Goal: Task Accomplishment & Management: Complete application form

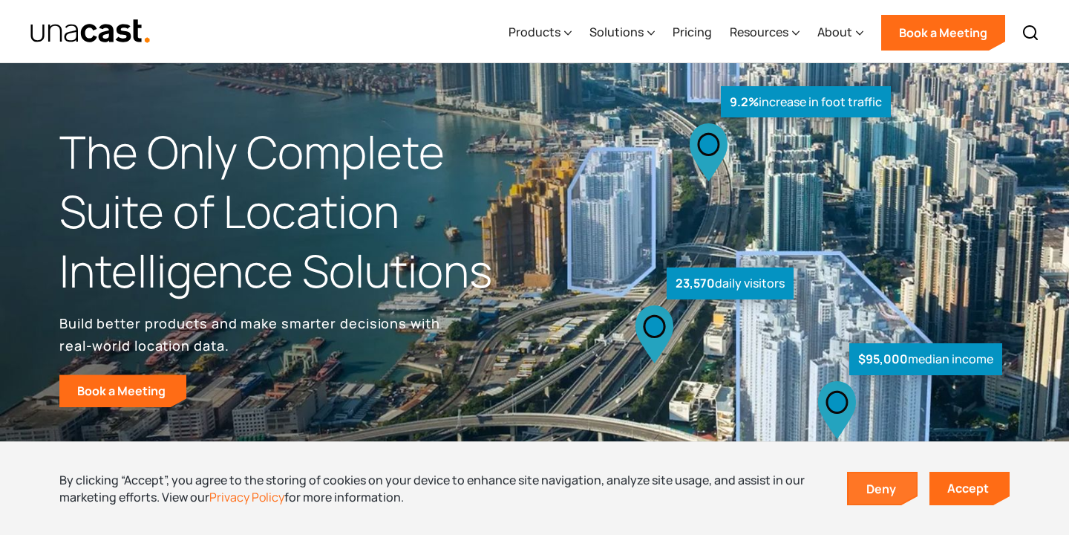
click at [868, 494] on link "Deny" at bounding box center [883, 488] width 68 height 31
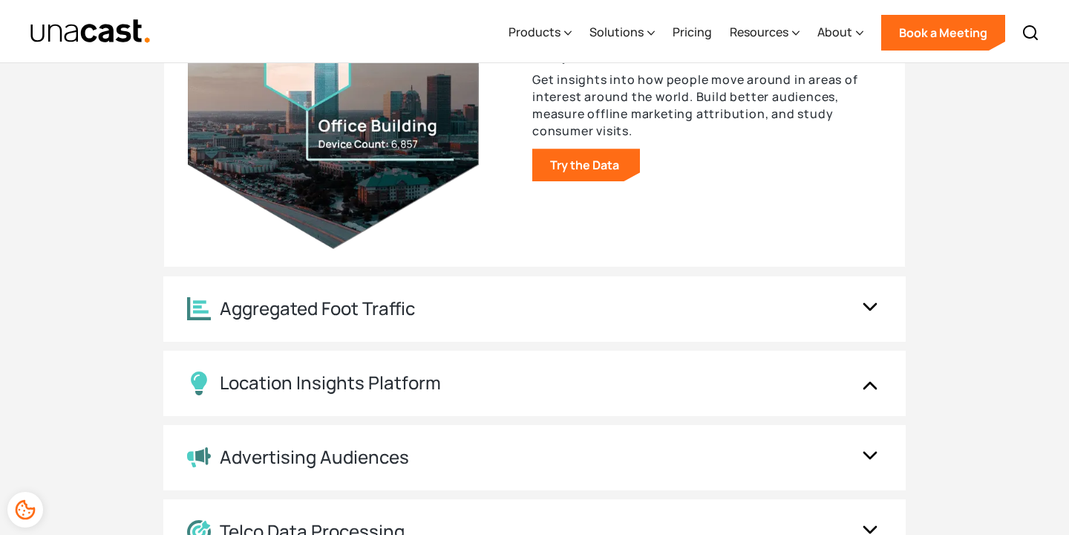
scroll to position [1707, 0]
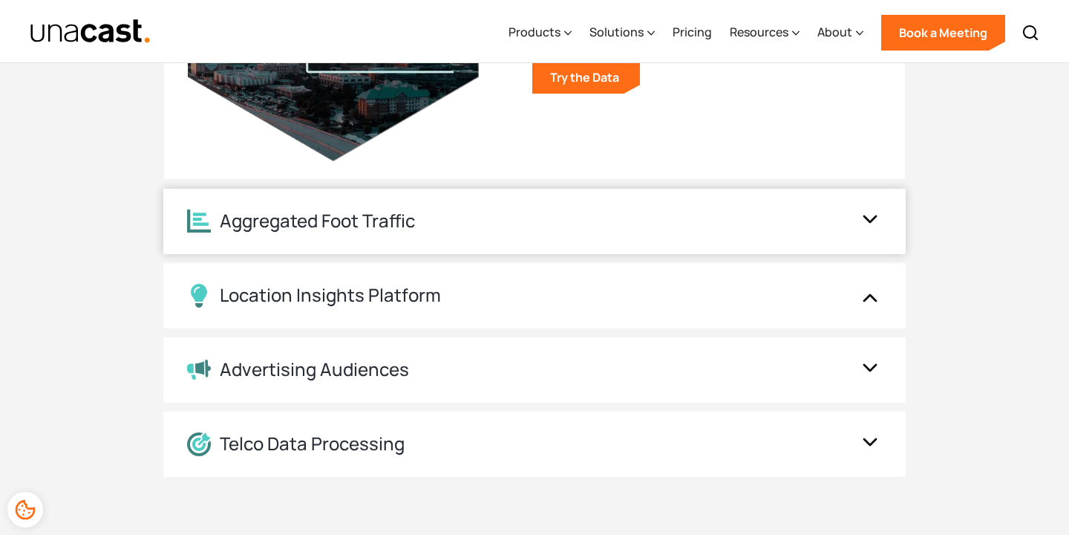
click at [790, 218] on div "Aggregated Foot Traffic" at bounding box center [519, 220] width 665 height 23
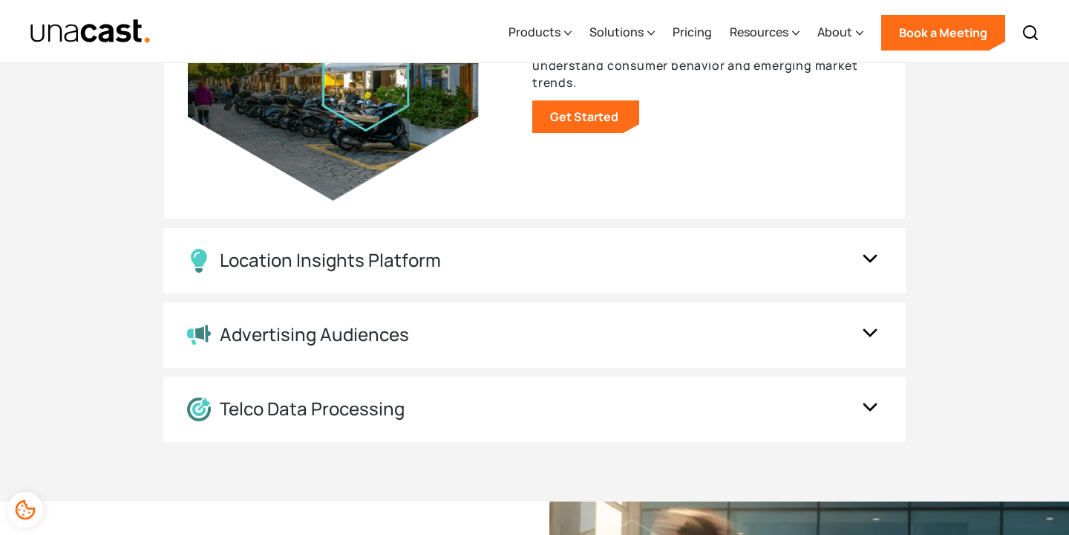
scroll to position [1742, 0]
click at [873, 266] on img at bounding box center [870, 260] width 24 height 28
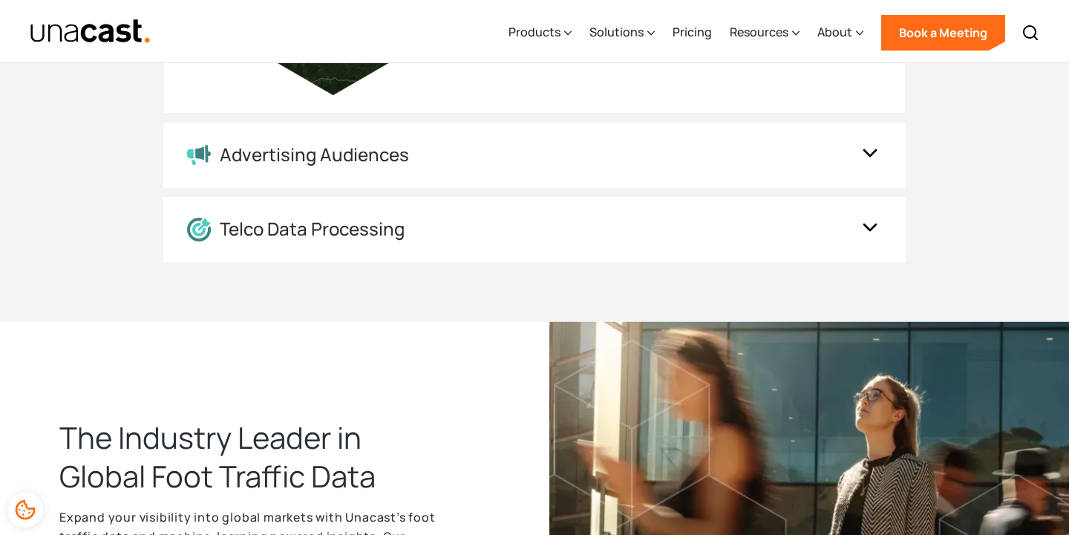
scroll to position [1922, 0]
click at [821, 228] on div "Telco Data Processing" at bounding box center [519, 229] width 665 height 24
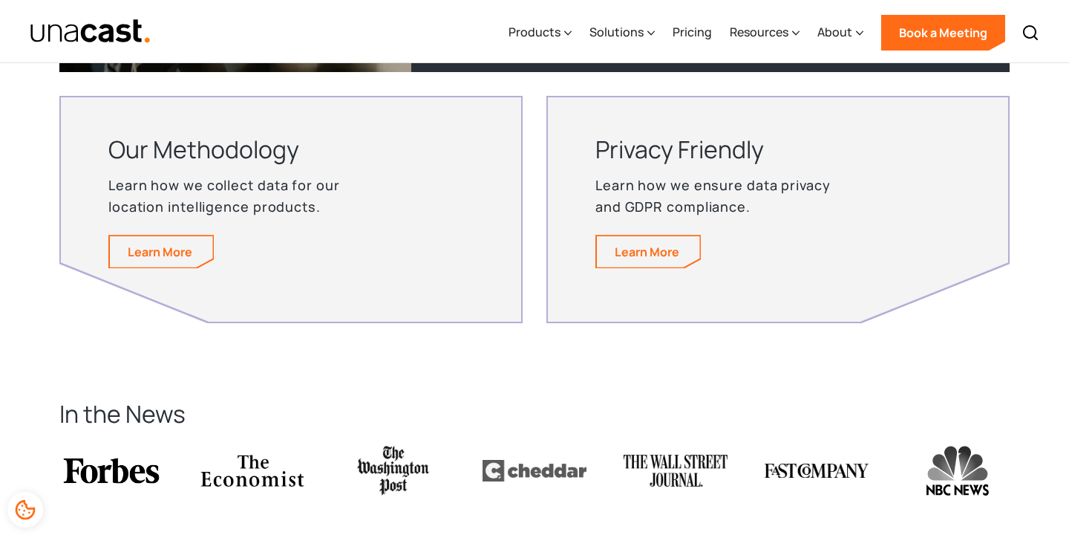
scroll to position [3001, 0]
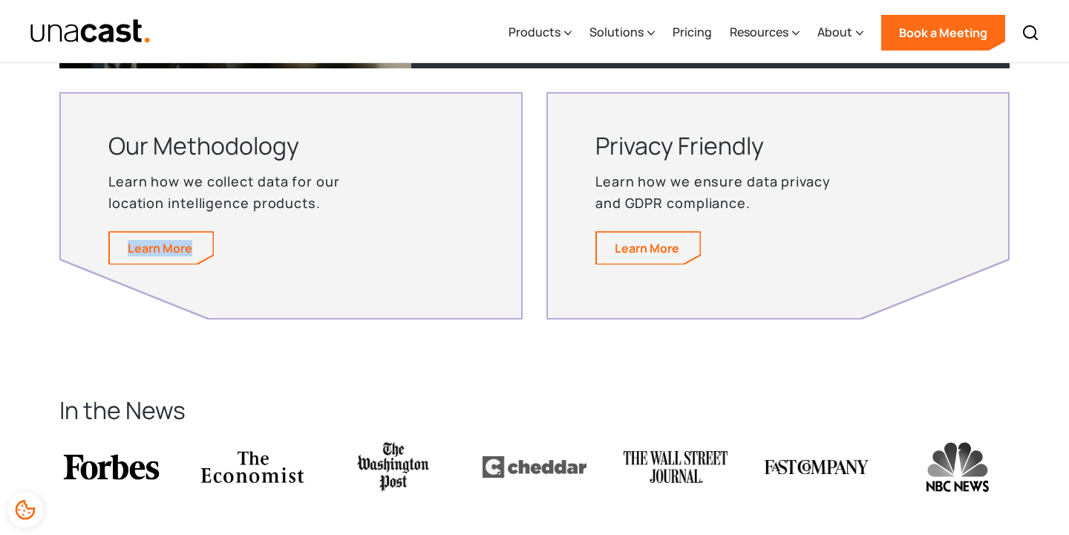
click at [27, 363] on section "In the News" at bounding box center [534, 466] width 1069 height 264
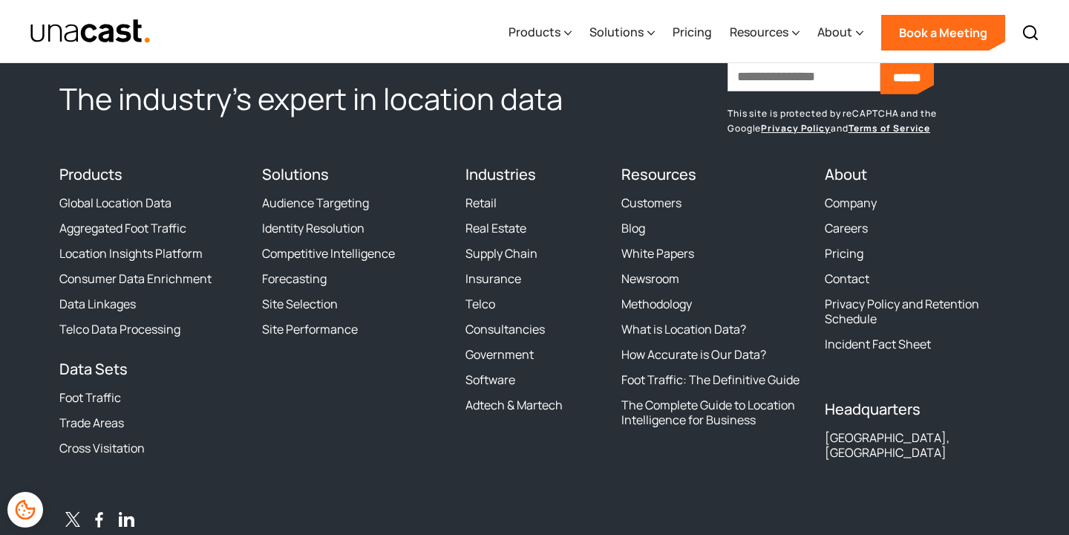
scroll to position [4591, 0]
click at [368, 427] on div "Solutions Audience Targeting Identity Resolution Competitive Intelligence Forec…" at bounding box center [354, 321] width 185 height 313
click at [40, 284] on footer "The industry’s expert in location data Sign up for Unacast's Newsletter First n…" at bounding box center [534, 310] width 1069 height 613
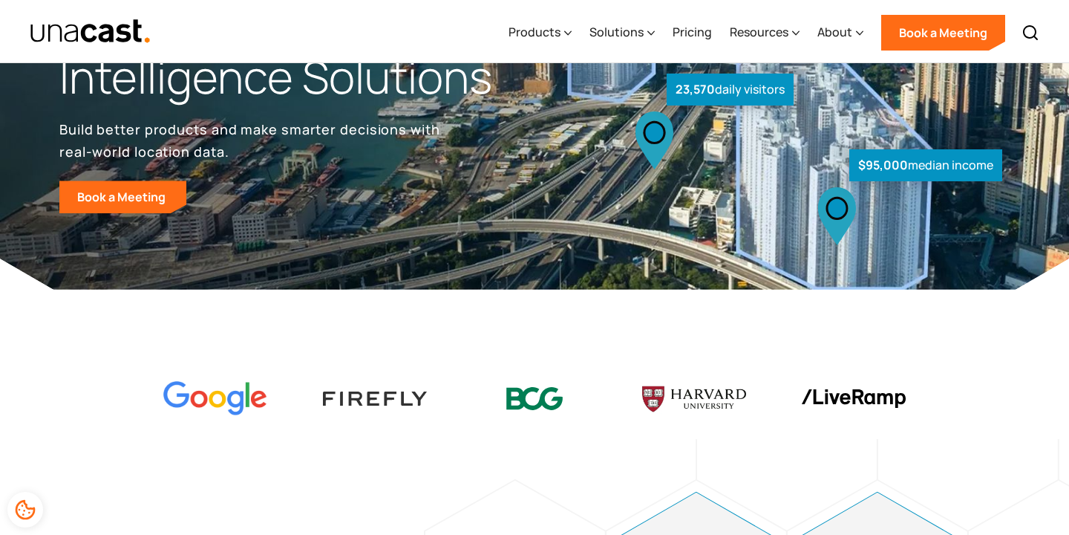
scroll to position [0, 0]
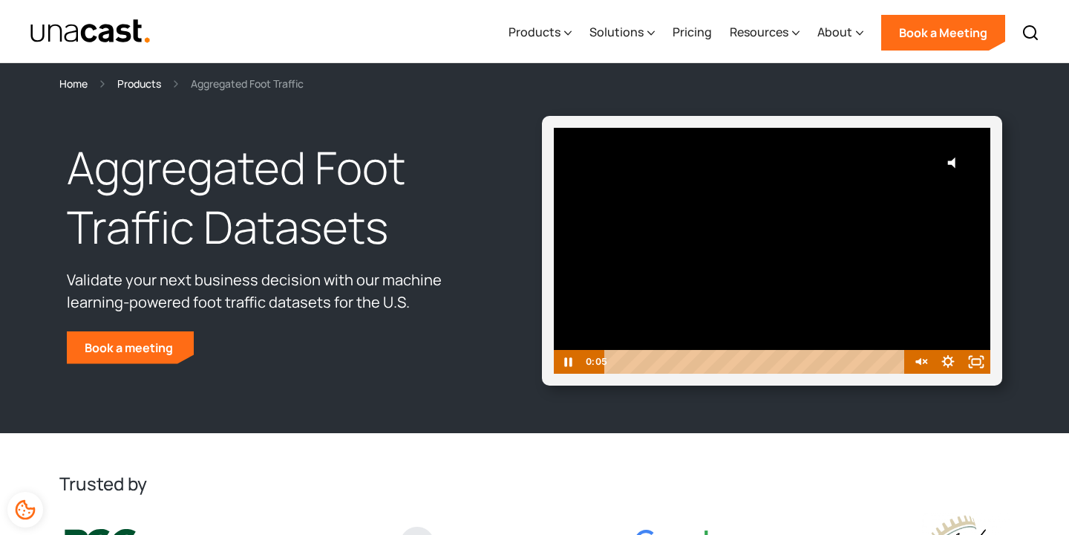
click at [695, 359] on div "Playbar" at bounding box center [757, 362] width 284 height 24
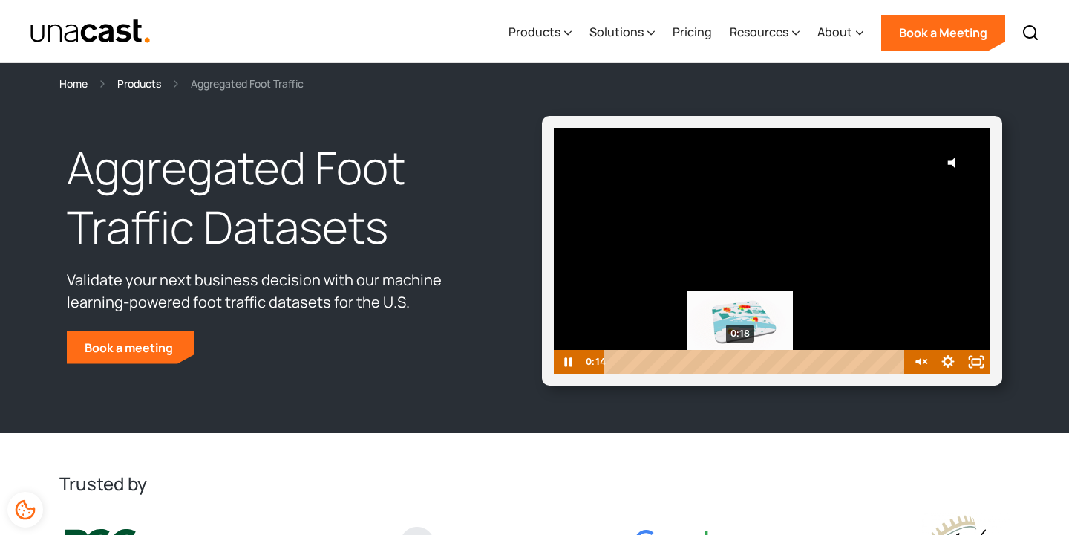
click at [741, 365] on div "0:18" at bounding box center [757, 362] width 284 height 24
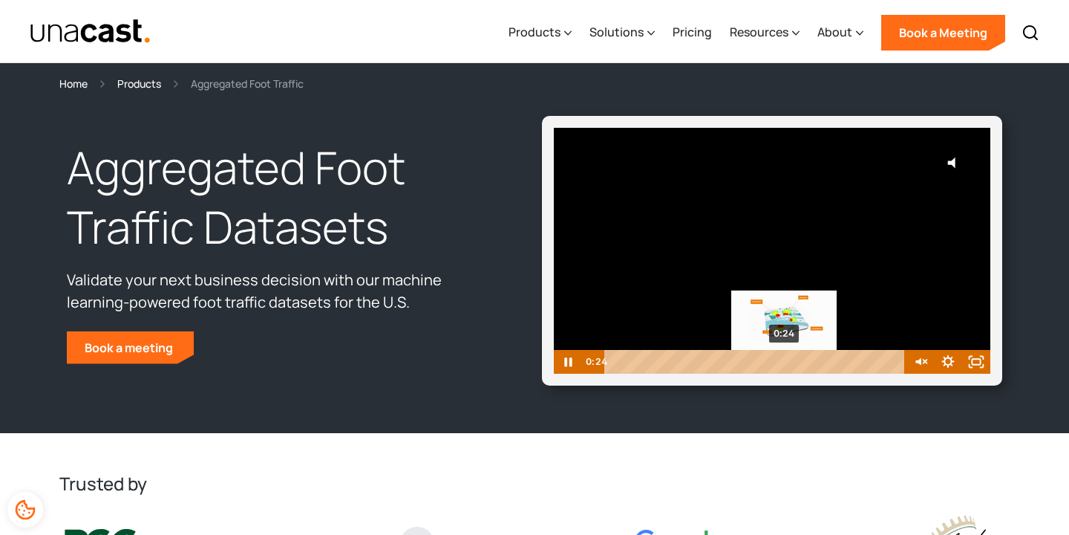
click at [785, 362] on div "0:24" at bounding box center [757, 362] width 284 height 24
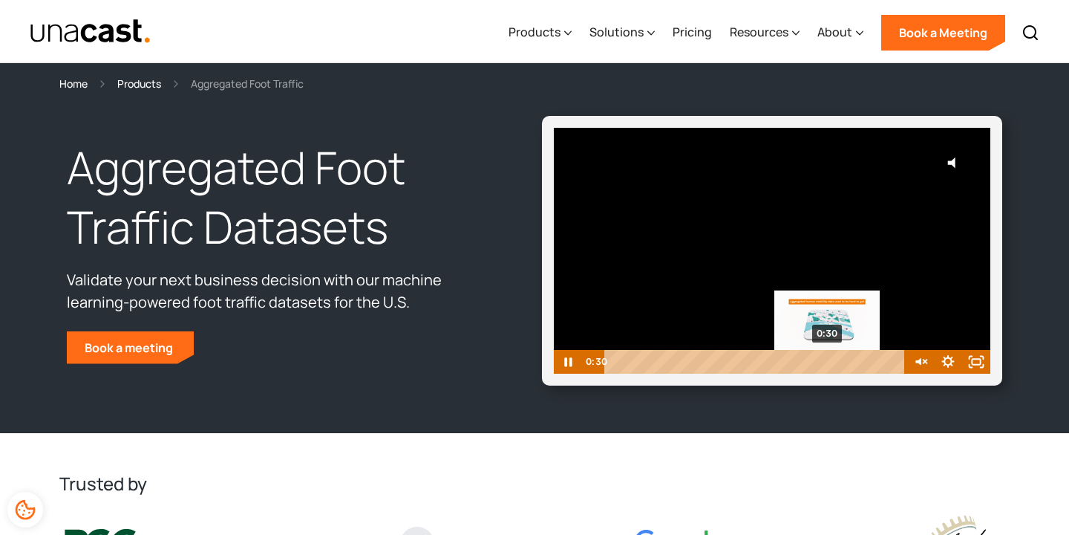
click at [828, 363] on div "0:30" at bounding box center [757, 362] width 284 height 24
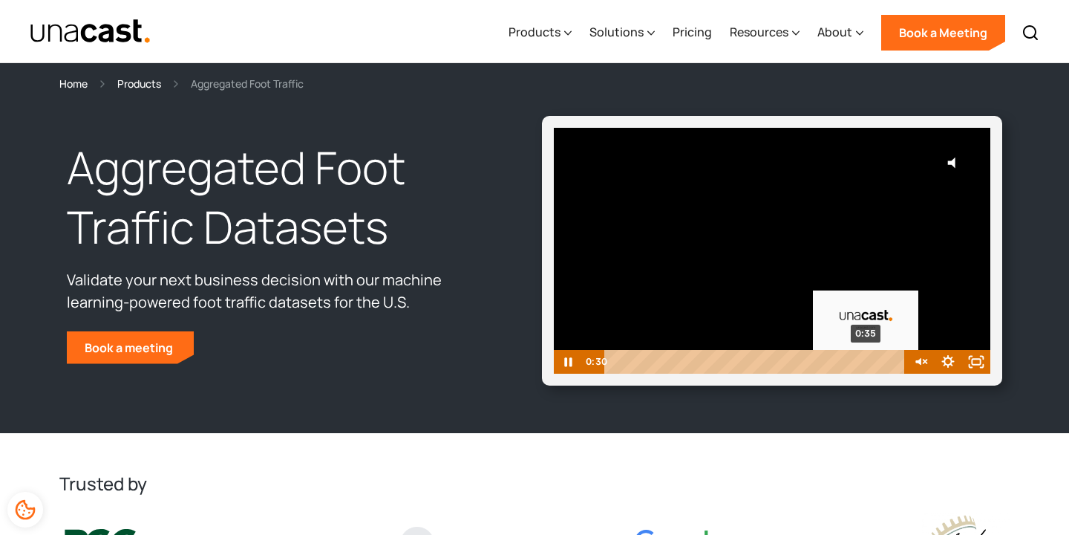
click at [868, 364] on div "0:35" at bounding box center [757, 362] width 284 height 24
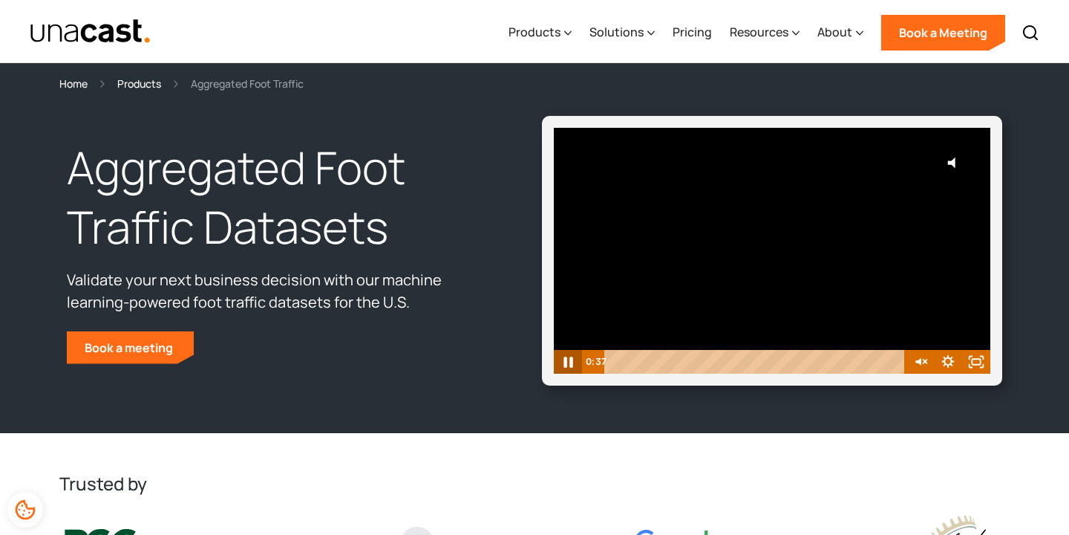
click at [573, 363] on icon "Pause" at bounding box center [568, 362] width 34 height 28
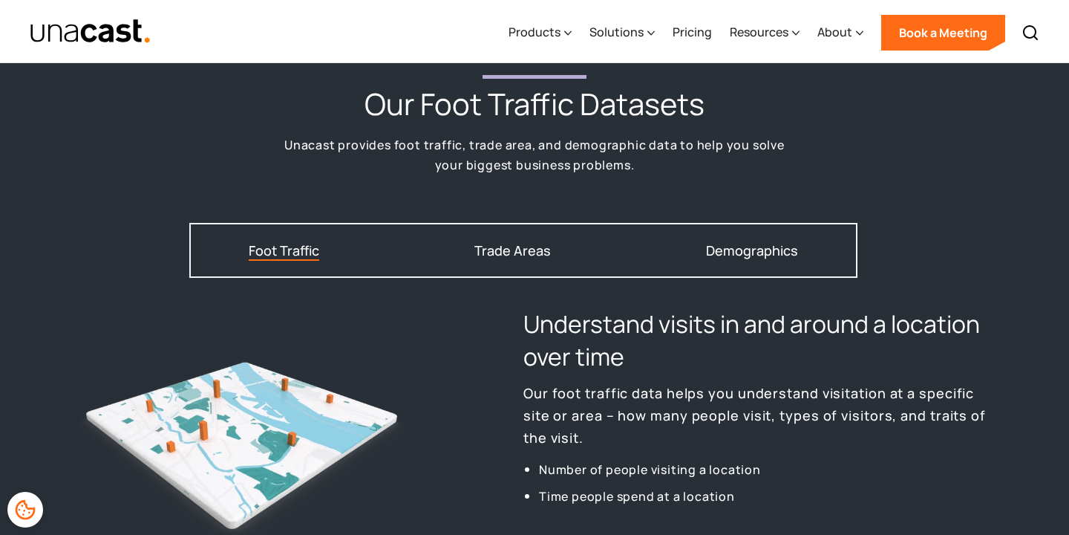
scroll to position [1800, 0]
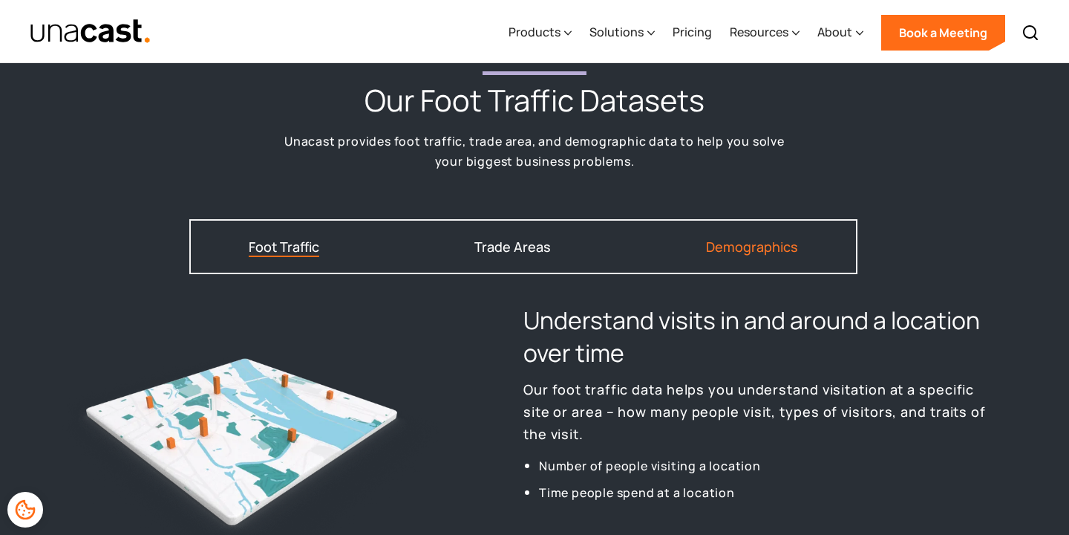
click at [770, 248] on div "Demographics" at bounding box center [752, 246] width 92 height 13
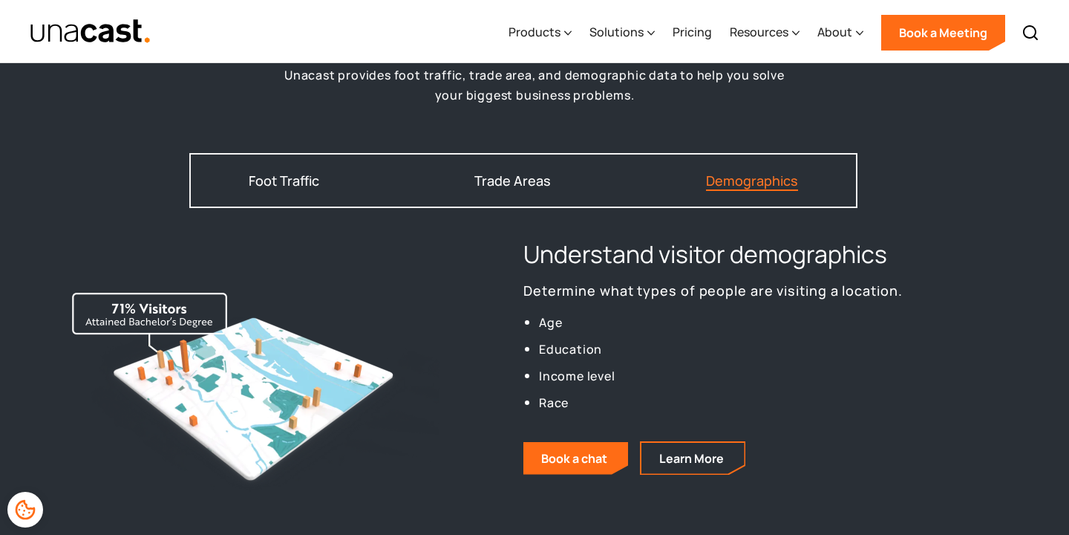
scroll to position [1907, 0]
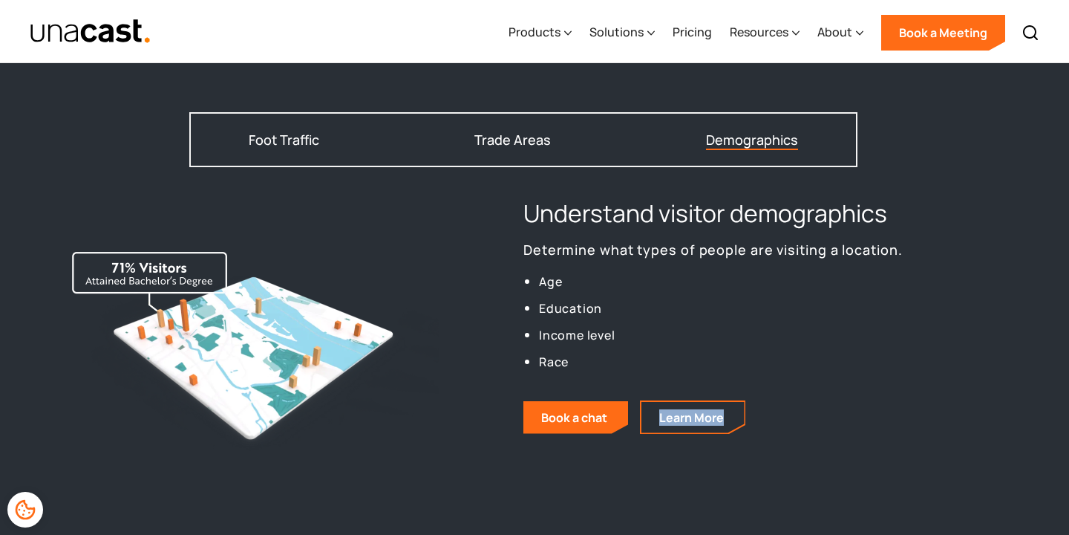
click at [983, 387] on div "Understand visitor demographics Determine what types of people are visiting a l…" at bounding box center [756, 339] width 464 height 285
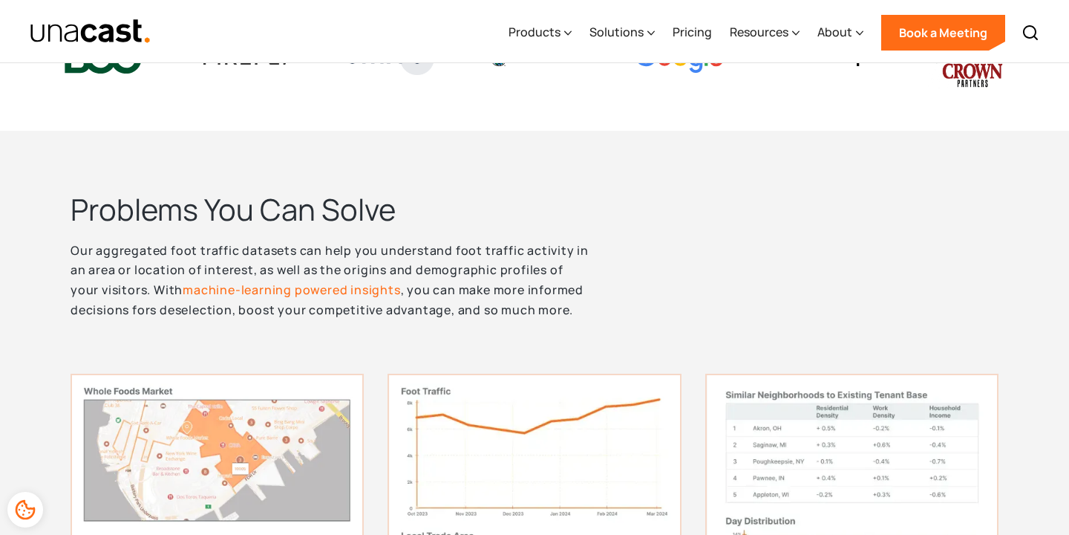
scroll to position [0, 0]
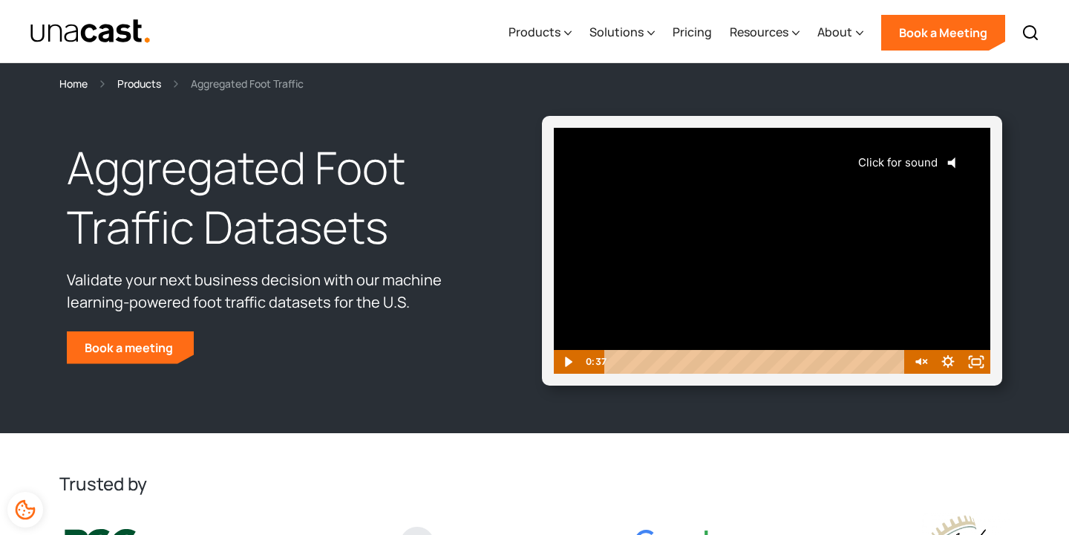
click at [963, 163] on icon "@keyframes VOLUME_SMALL_WAVE_FLASH { 0% { opacity: 0; } 33% { opacity: 1; } 66%…" at bounding box center [956, 162] width 37 height 37
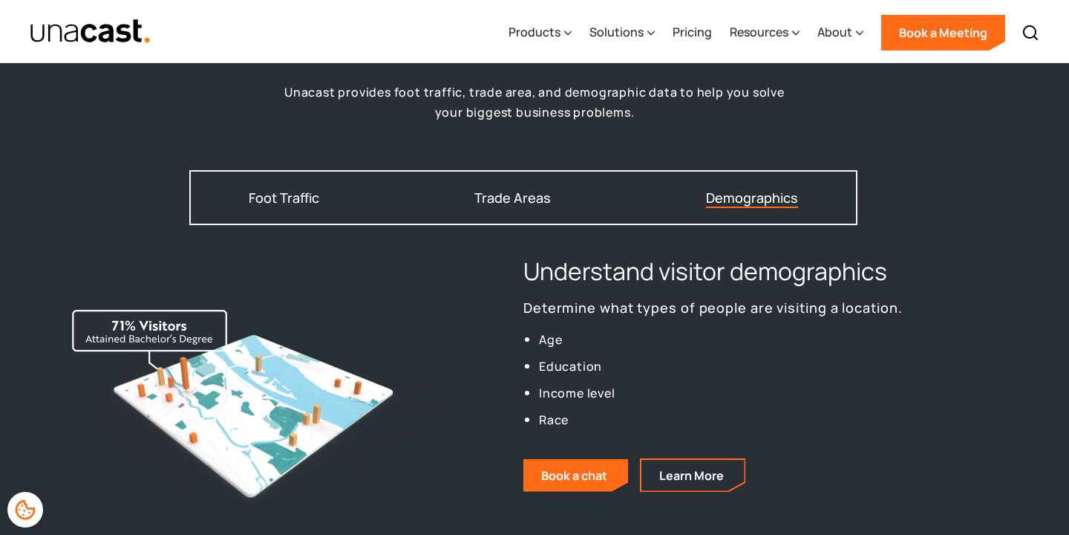
scroll to position [1851, 0]
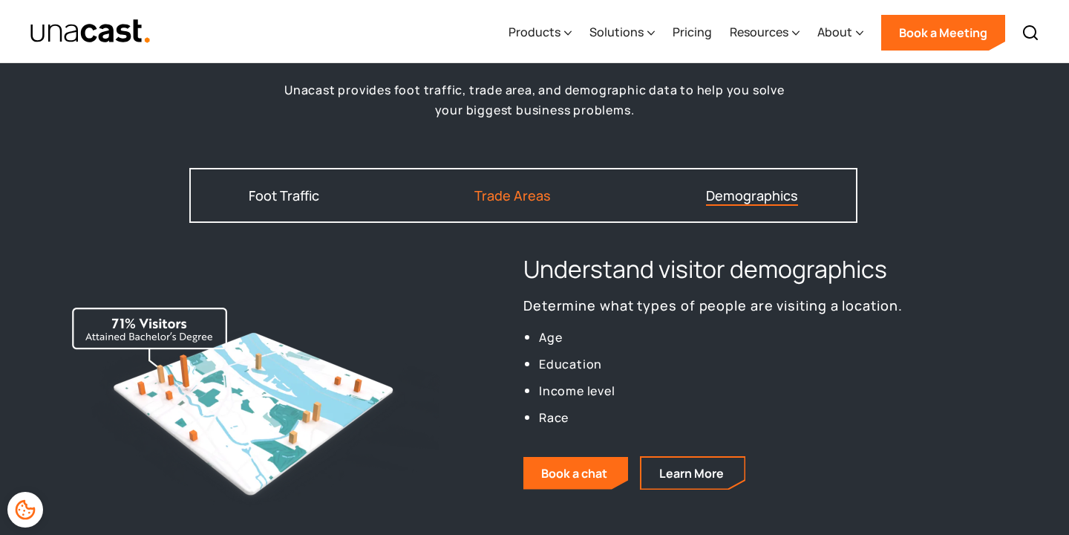
click at [516, 197] on div "Trade Areas" at bounding box center [513, 195] width 76 height 13
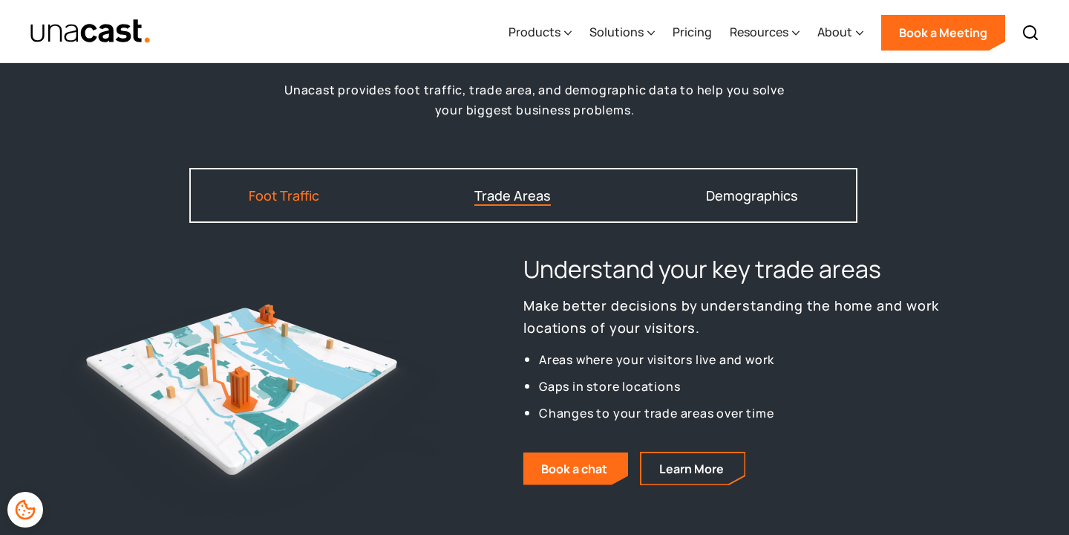
click at [289, 195] on div "Foot Traffic" at bounding box center [284, 195] width 71 height 13
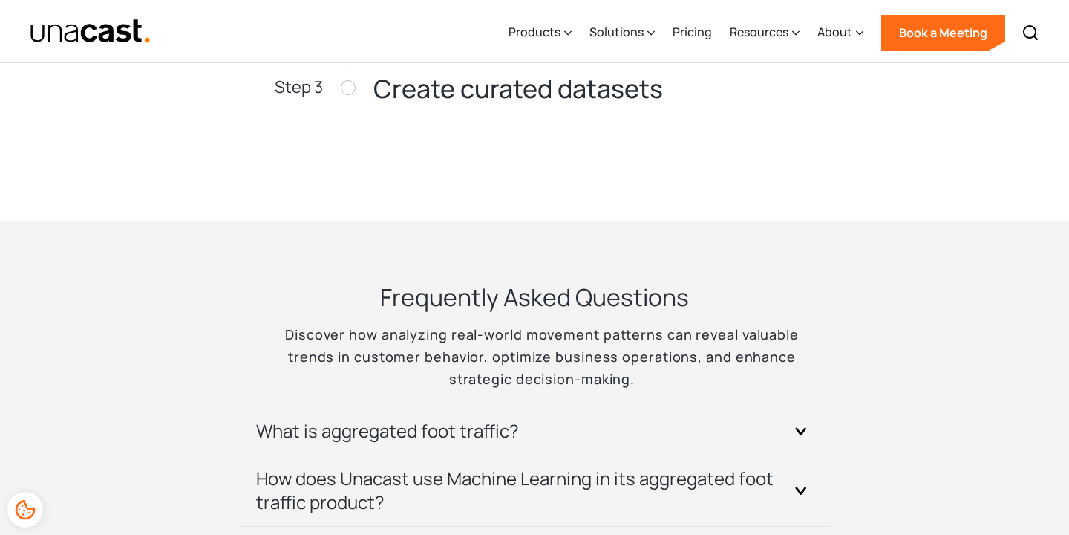
scroll to position [3167, 0]
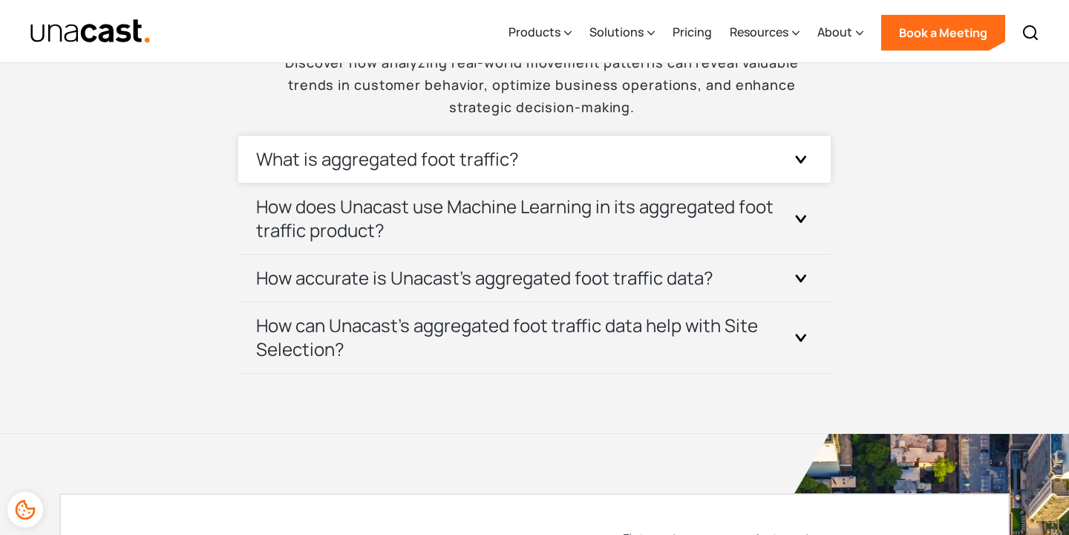
click at [563, 169] on div "What is aggregated foot traffic?" at bounding box center [534, 159] width 557 height 47
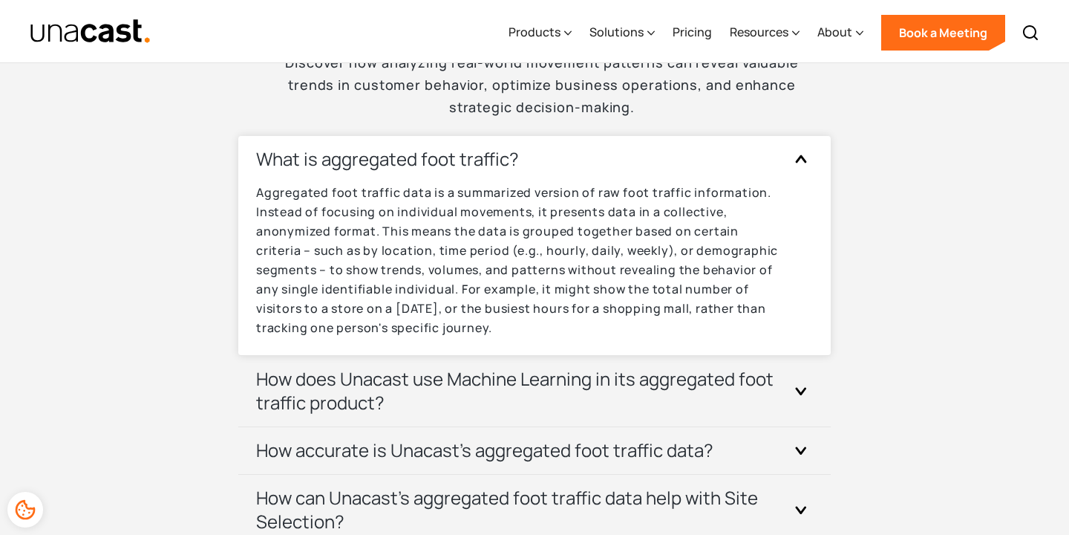
click at [563, 169] on div "What is aggregated foot traffic?" at bounding box center [534, 159] width 557 height 47
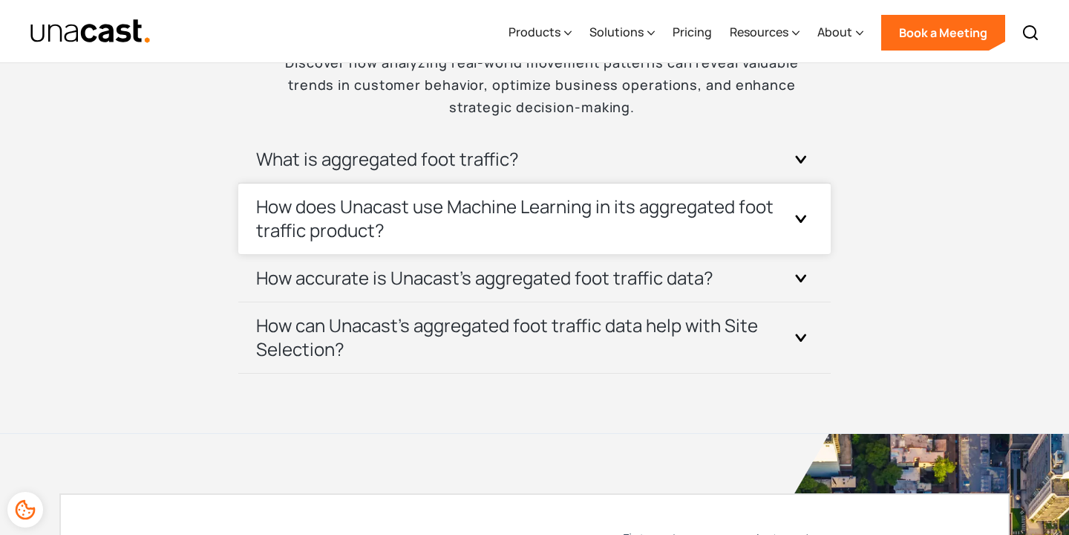
click at [355, 203] on h3 "How does Unacast use Machine Learning in its aggregated foot traffic product?" at bounding box center [516, 219] width 521 height 48
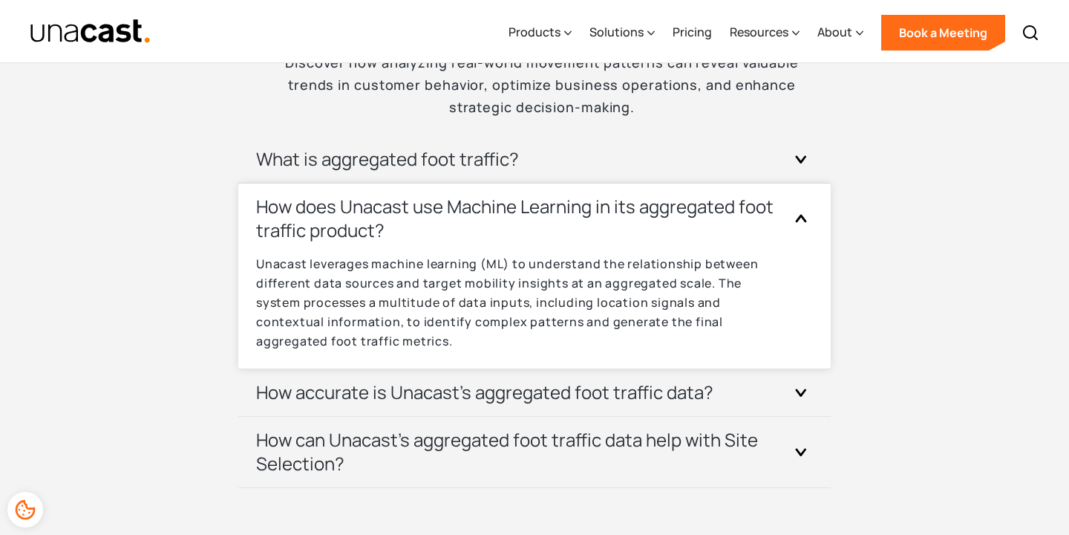
click at [355, 203] on h3 "How does Unacast use Machine Learning in its aggregated foot traffic product?" at bounding box center [516, 219] width 521 height 48
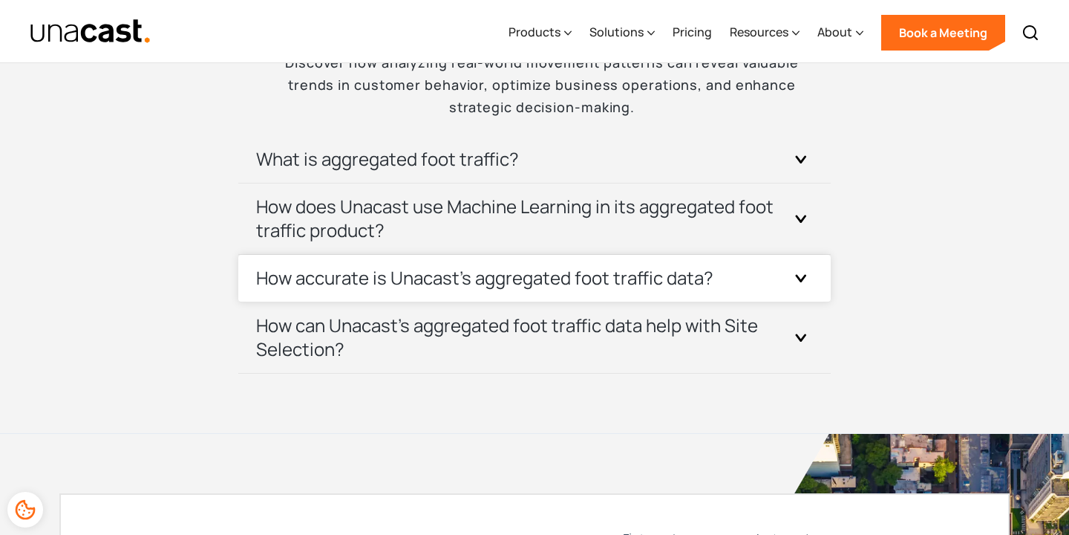
click at [311, 284] on h3 "How accurate is Unacast's aggregated foot traffic data?" at bounding box center [484, 278] width 457 height 24
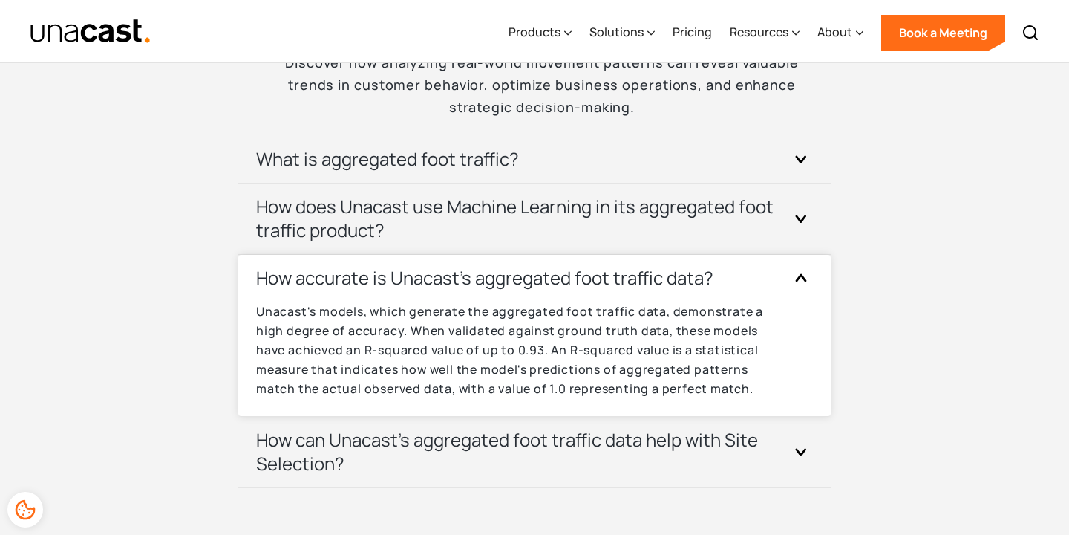
click at [311, 284] on h3 "How accurate is Unacast's aggregated foot traffic data?" at bounding box center [484, 278] width 457 height 24
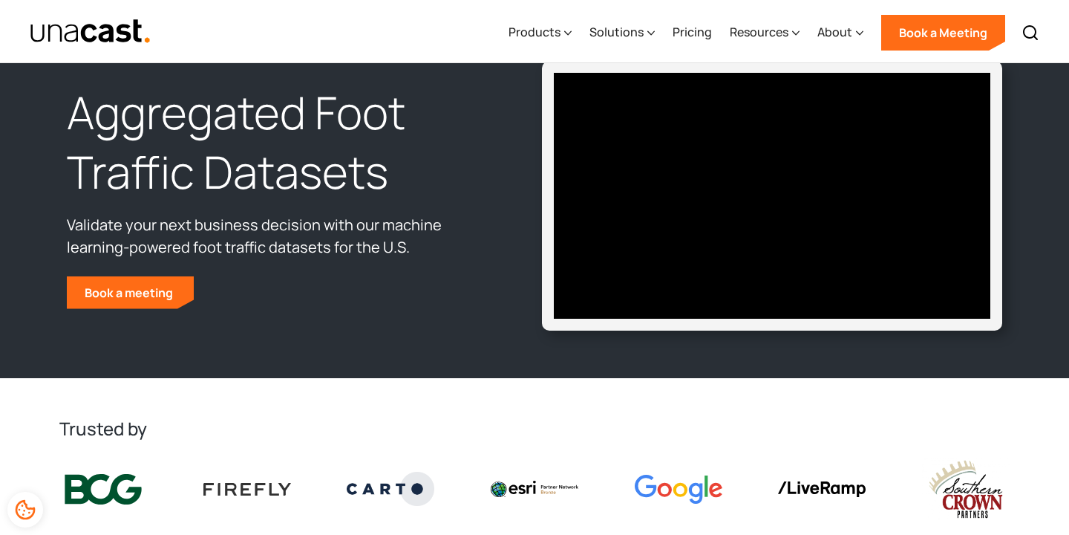
scroll to position [0, 0]
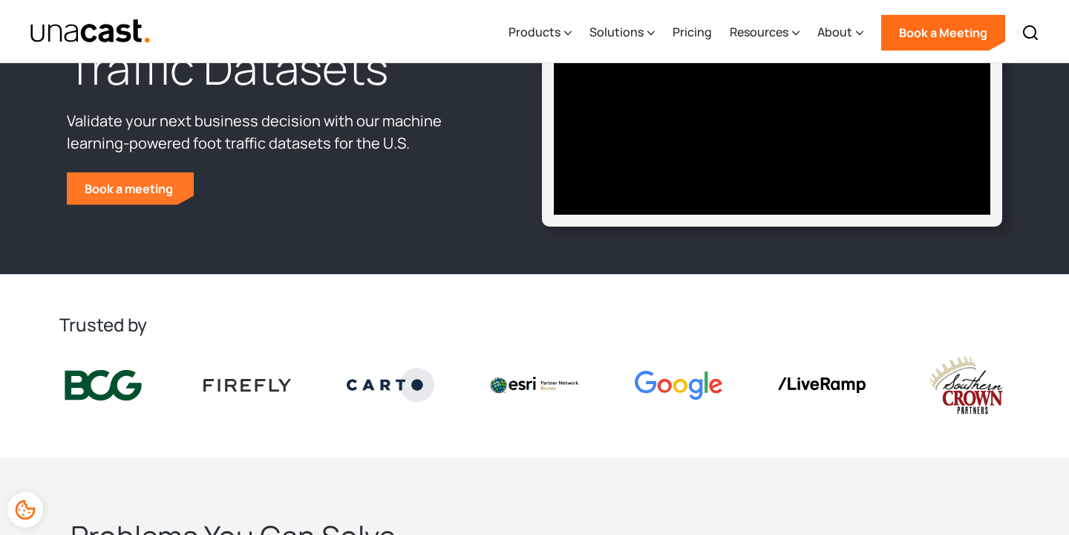
click at [172, 181] on link "Book a meeting" at bounding box center [130, 188] width 127 height 33
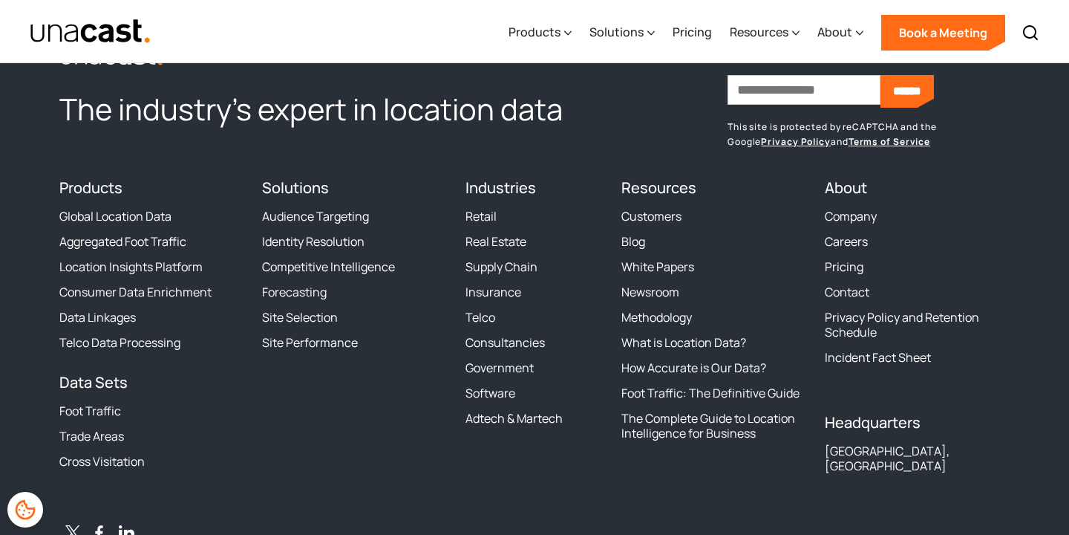
scroll to position [4152, 0]
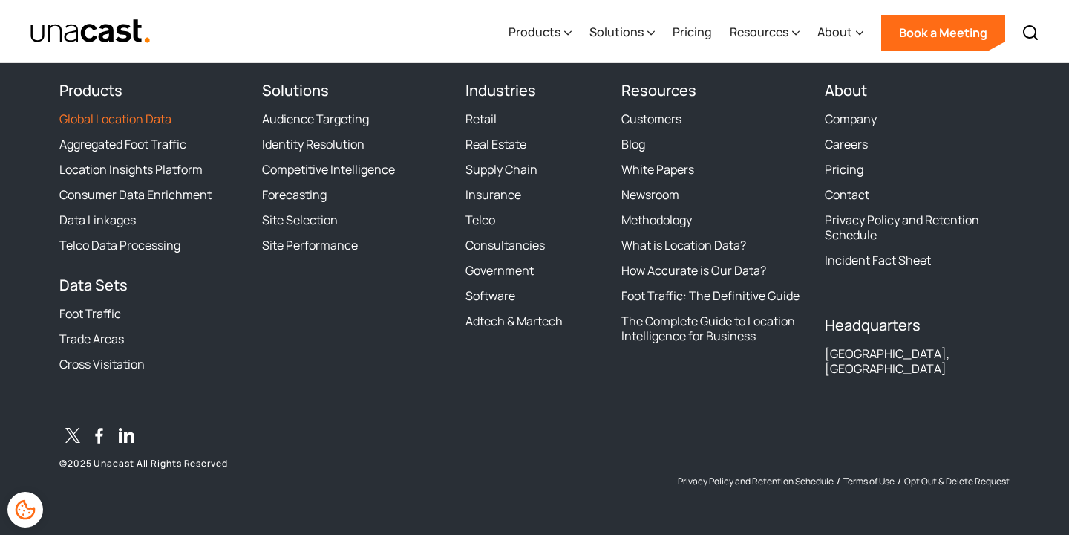
click at [152, 117] on link "Global Location Data" at bounding box center [115, 118] width 112 height 15
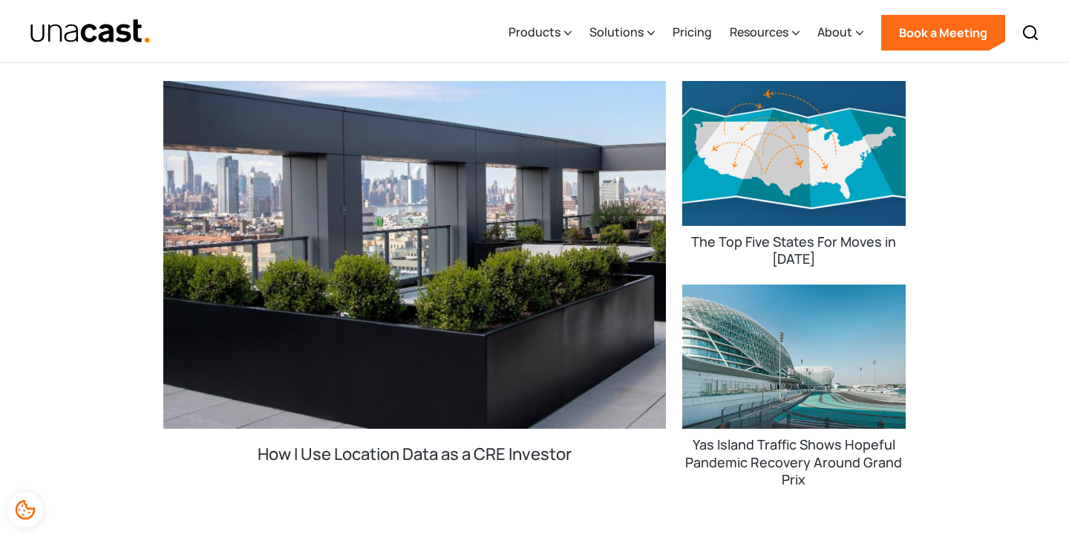
scroll to position [2386, 0]
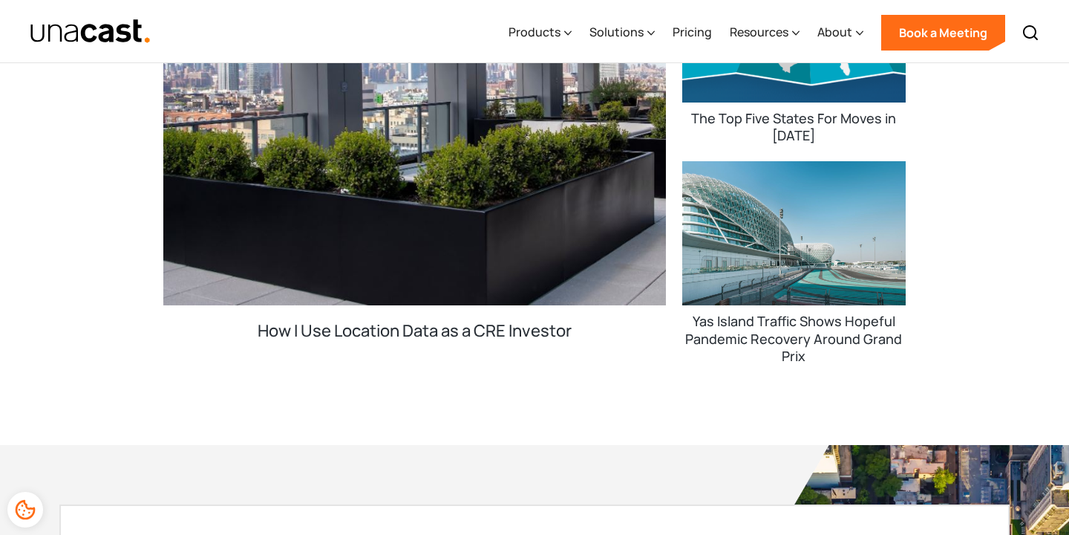
click at [1044, 306] on div "Featured Resources How I Use Location Data as a CRE Investor The Top Five State…" at bounding box center [534, 63] width 1069 height 763
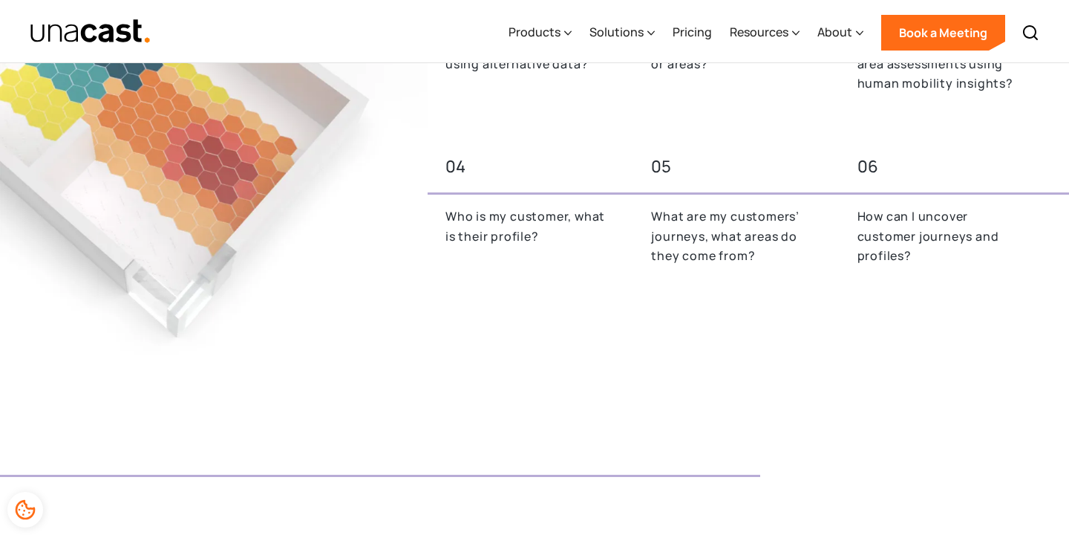
scroll to position [766, 0]
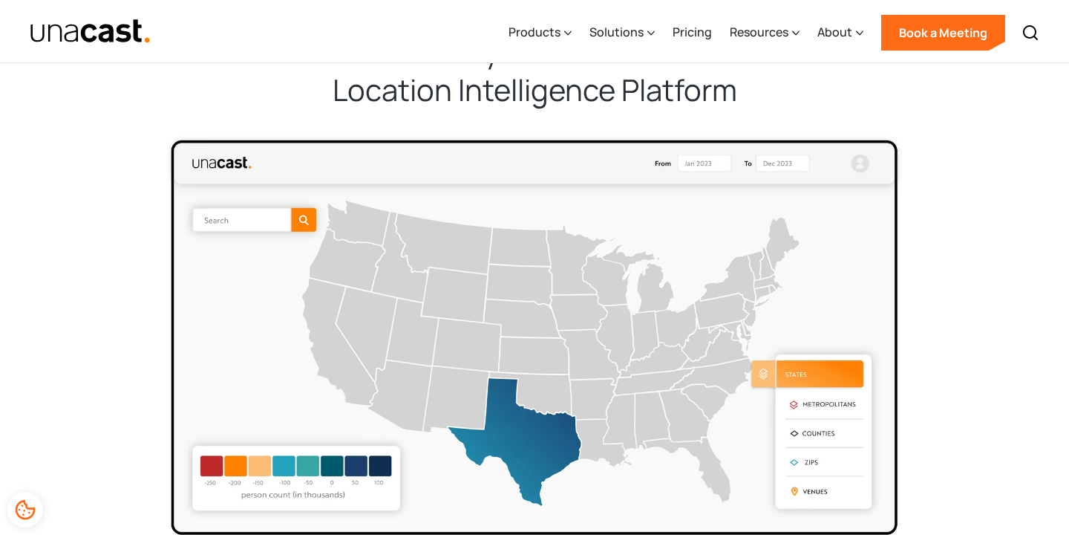
scroll to position [3634, 0]
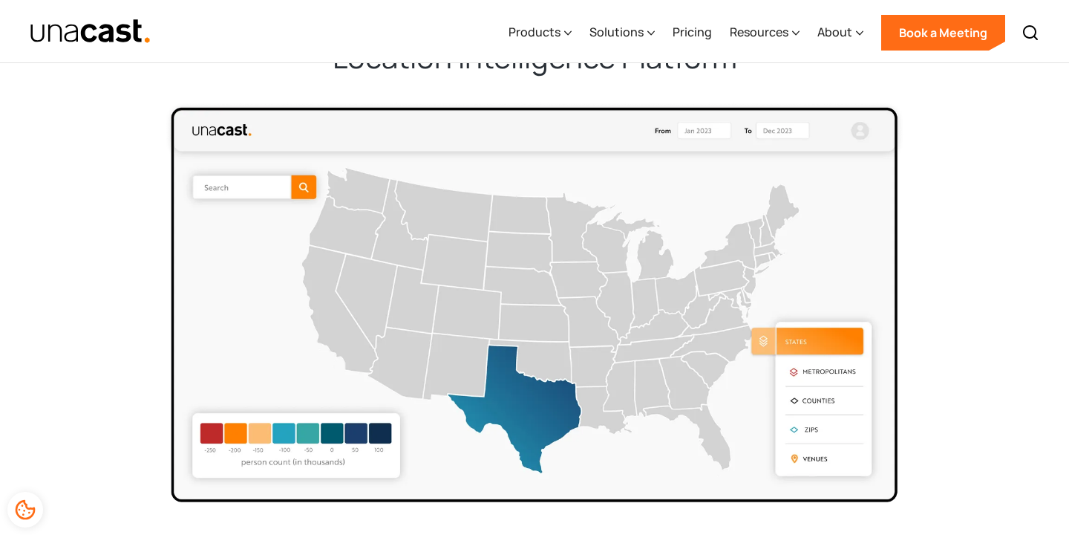
click at [417, 400] on img at bounding box center [534, 301] width 743 height 403
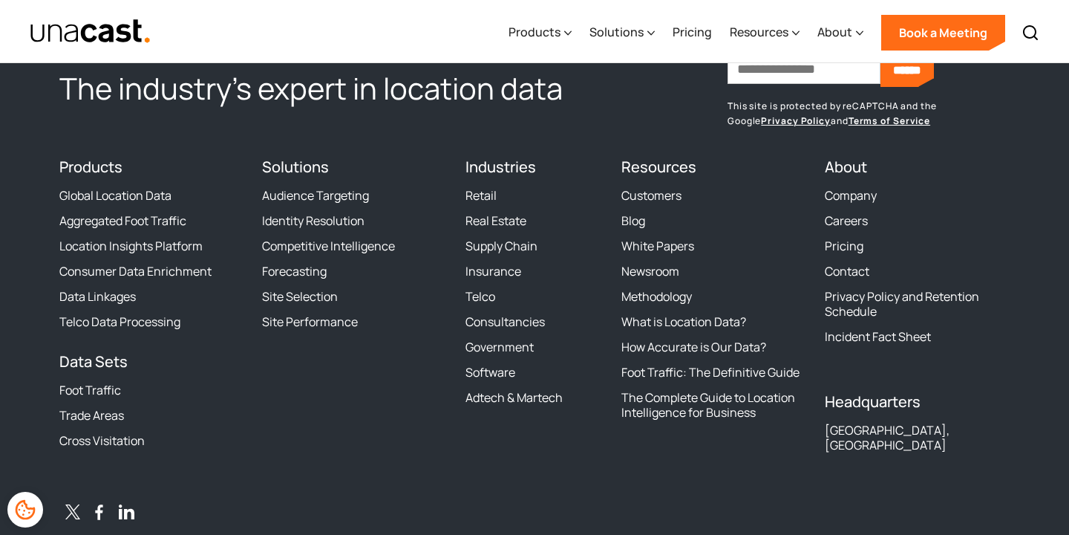
scroll to position [5438, 0]
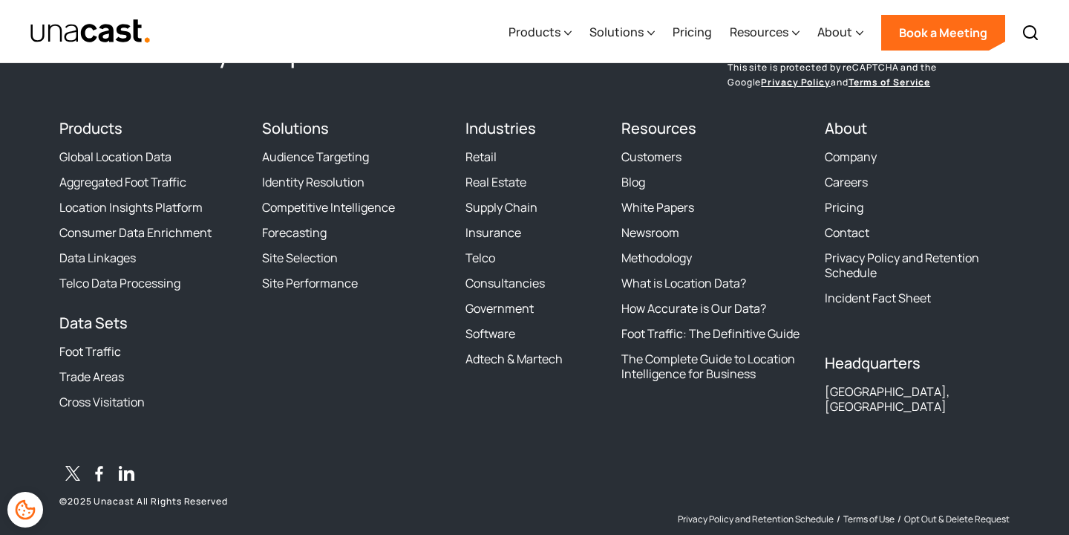
scroll to position [5439, 0]
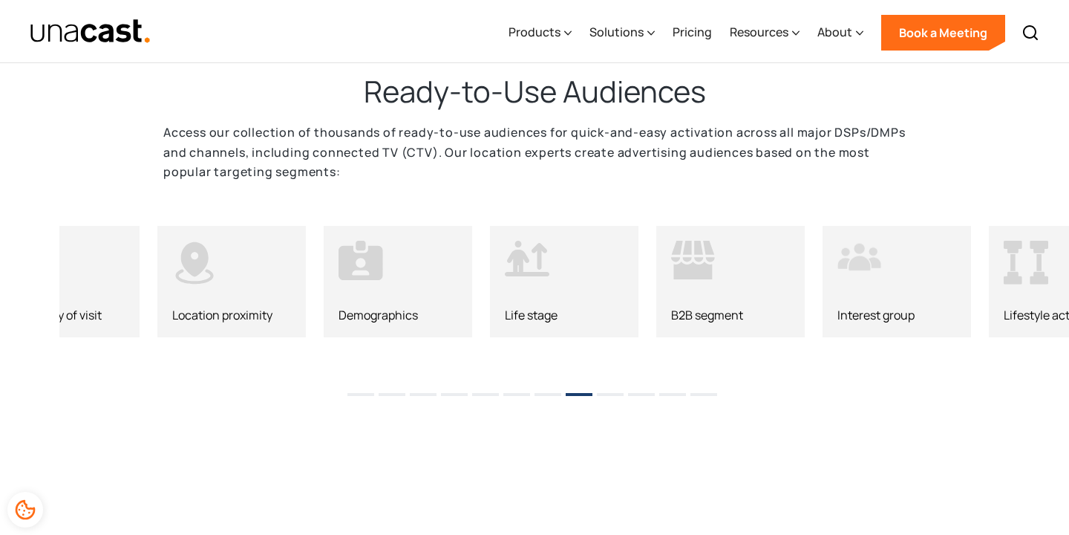
scroll to position [1970, 0]
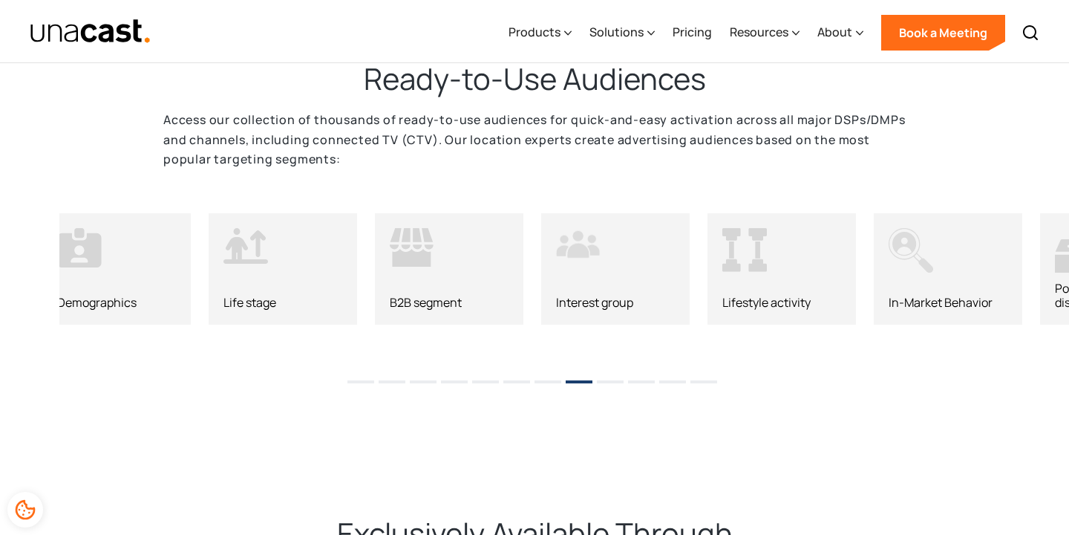
drag, startPoint x: 379, startPoint y: 283, endPoint x: 91, endPoint y: 273, distance: 288.3
click at [91, 273] on div "Demographics" at bounding box center [116, 268] width 149 height 111
drag, startPoint x: 684, startPoint y: 258, endPoint x: 0, endPoint y: 206, distance: 685.9
click at [0, 206] on div "B2B segment Interest group Lifestyle activity In-Market Behavior Political voti…" at bounding box center [534, 276] width 1069 height 178
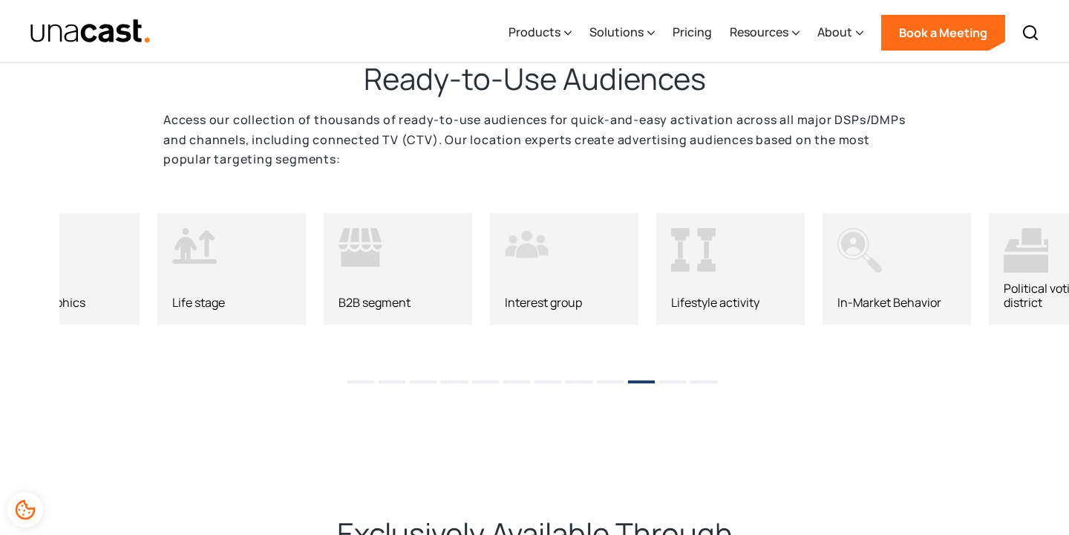
drag, startPoint x: 563, startPoint y: 230, endPoint x: 520, endPoint y: 239, distance: 44.0
click at [521, 239] on div "Interest group" at bounding box center [564, 268] width 149 height 111
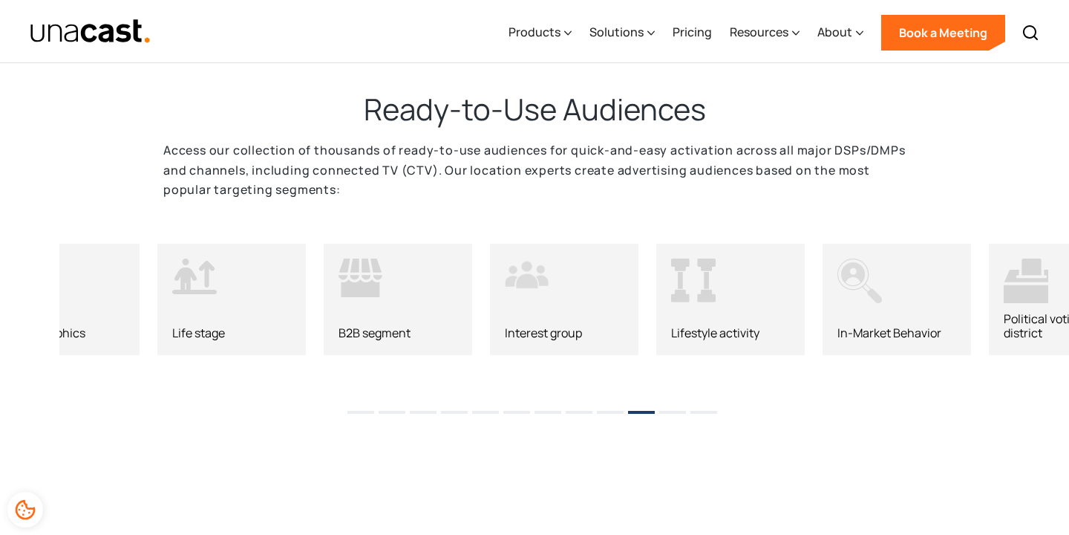
scroll to position [1938, 0]
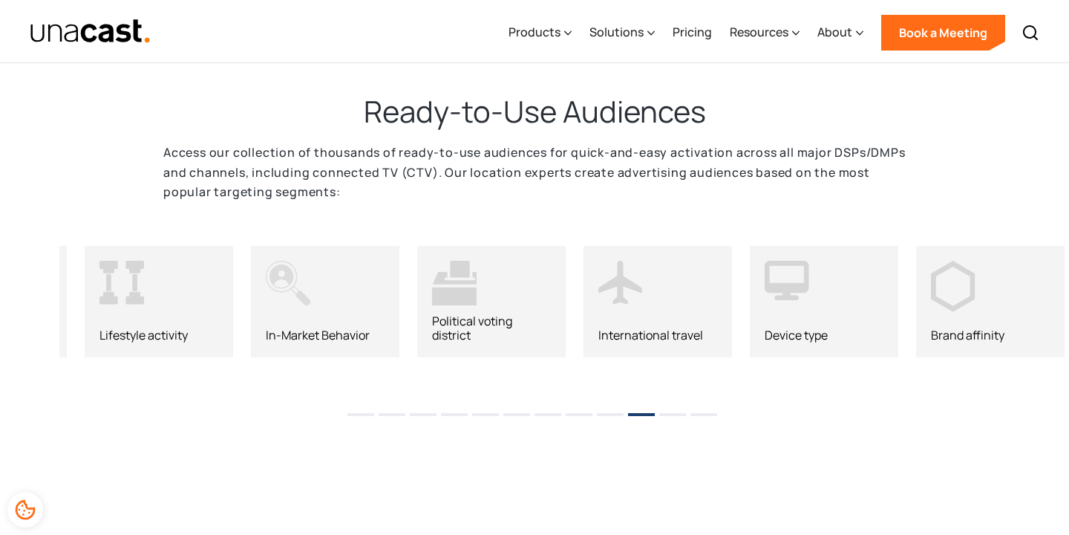
drag, startPoint x: 679, startPoint y: 293, endPoint x: 79, endPoint y: 322, distance: 600.0
click at [85, 322] on div "Lifestyle activity" at bounding box center [159, 301] width 149 height 111
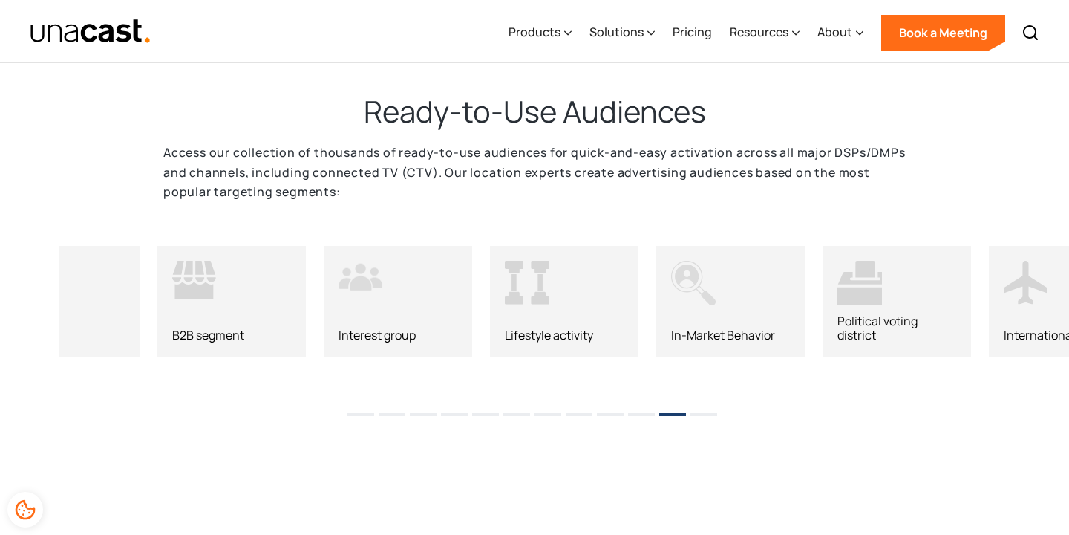
click at [698, 409] on li "12" at bounding box center [704, 409] width 27 height 22
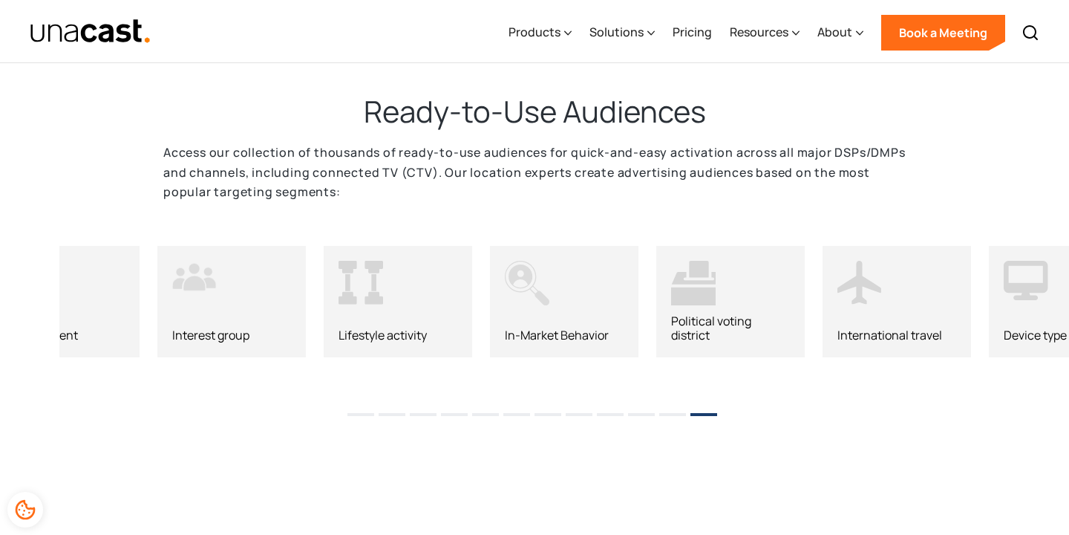
click at [698, 409] on li "12" at bounding box center [704, 409] width 27 height 22
click at [353, 414] on li "1" at bounding box center [361, 409] width 27 height 22
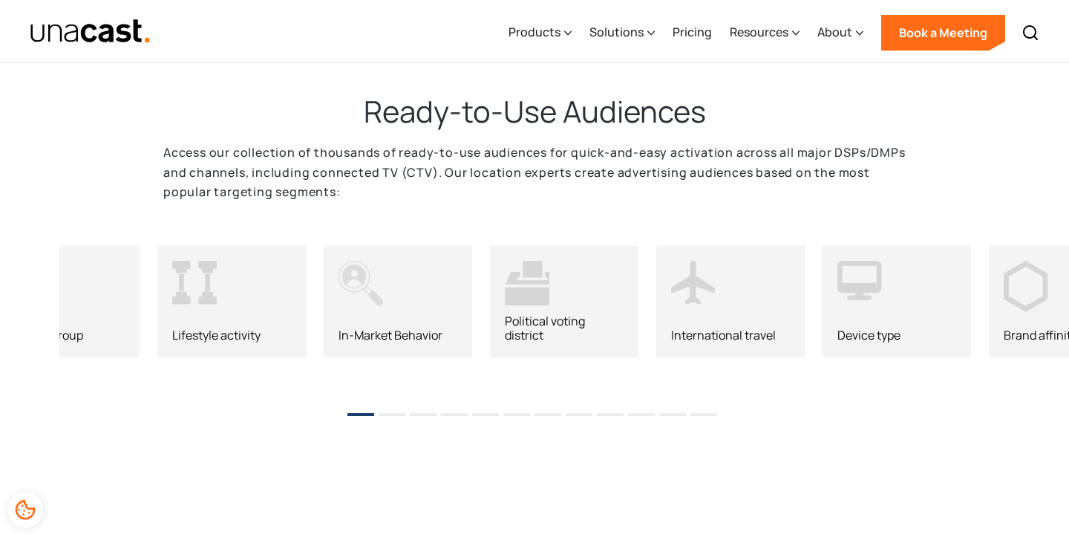
click at [386, 414] on button "2" at bounding box center [392, 414] width 27 height 3
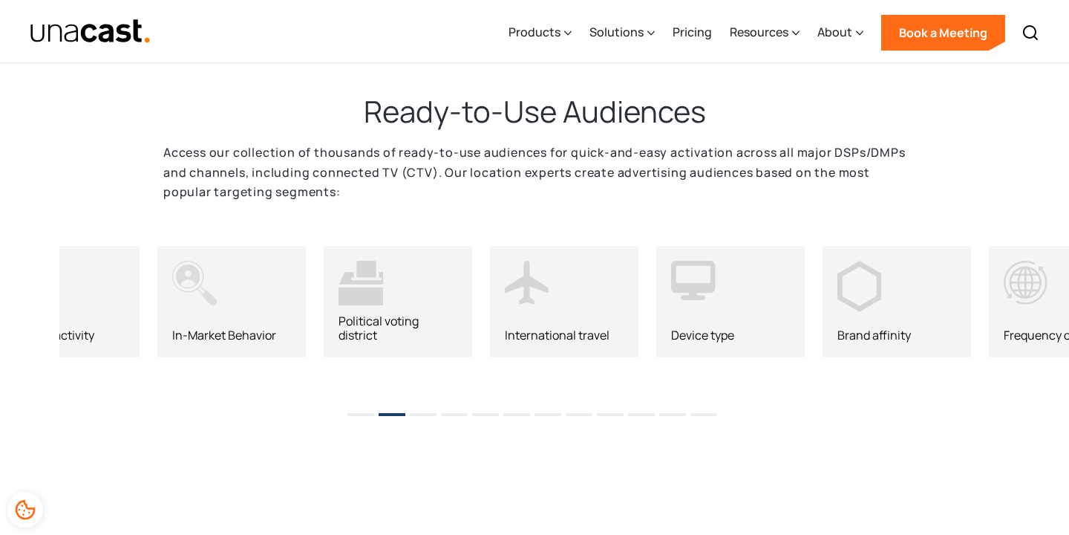
click at [426, 413] on button "3" at bounding box center [423, 414] width 27 height 3
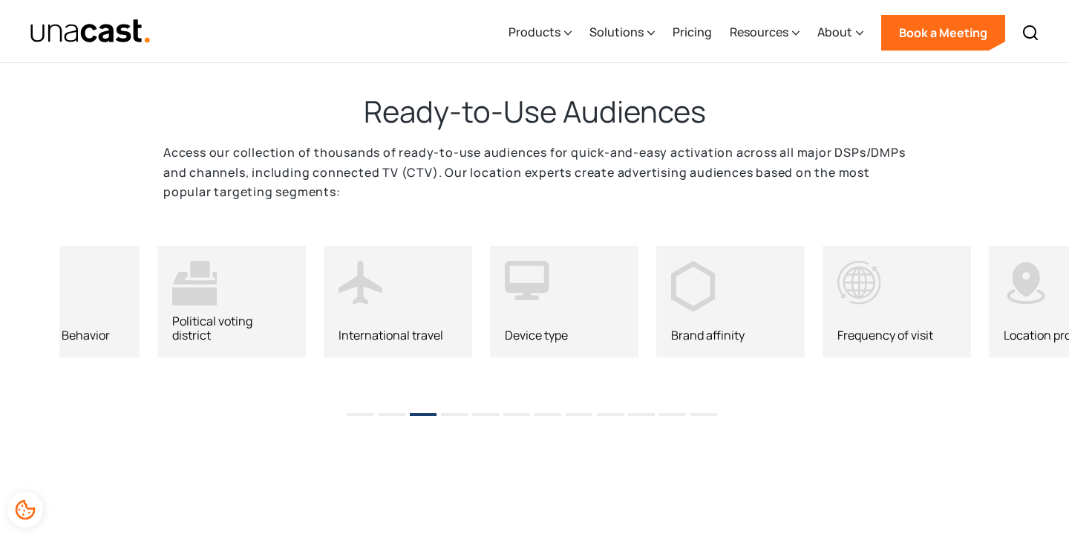
click at [459, 413] on button "4" at bounding box center [454, 414] width 27 height 3
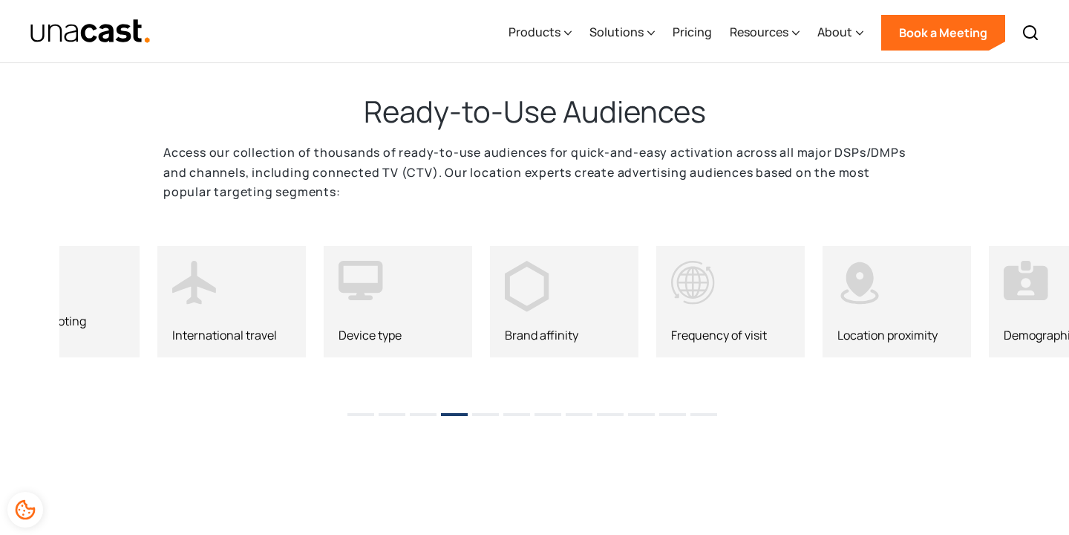
click at [482, 413] on button "5" at bounding box center [485, 414] width 27 height 3
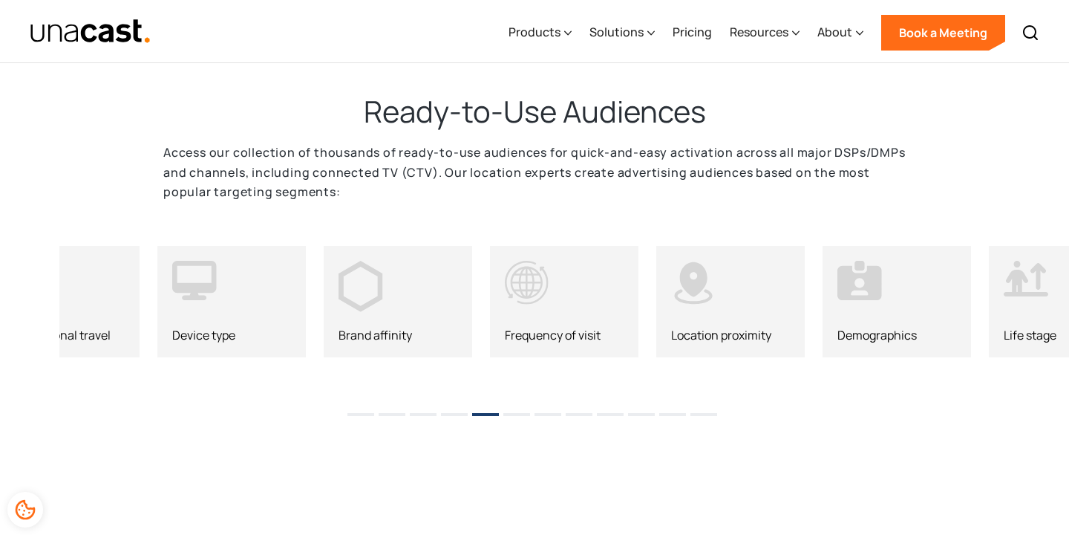
click at [515, 413] on button "6" at bounding box center [516, 414] width 27 height 3
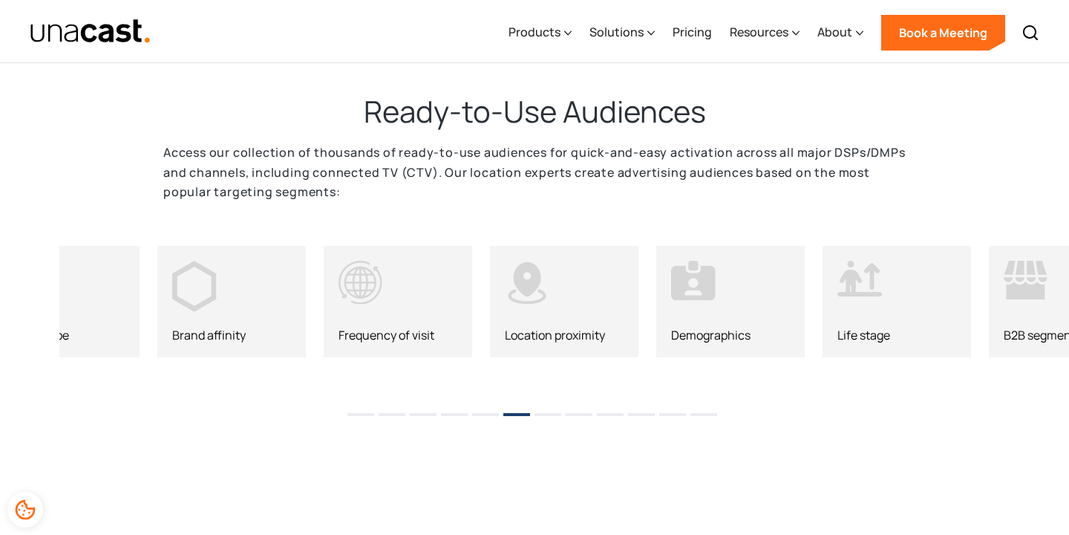
click at [551, 415] on li "7" at bounding box center [548, 409] width 27 height 22
click at [579, 414] on li "8" at bounding box center [579, 409] width 27 height 22
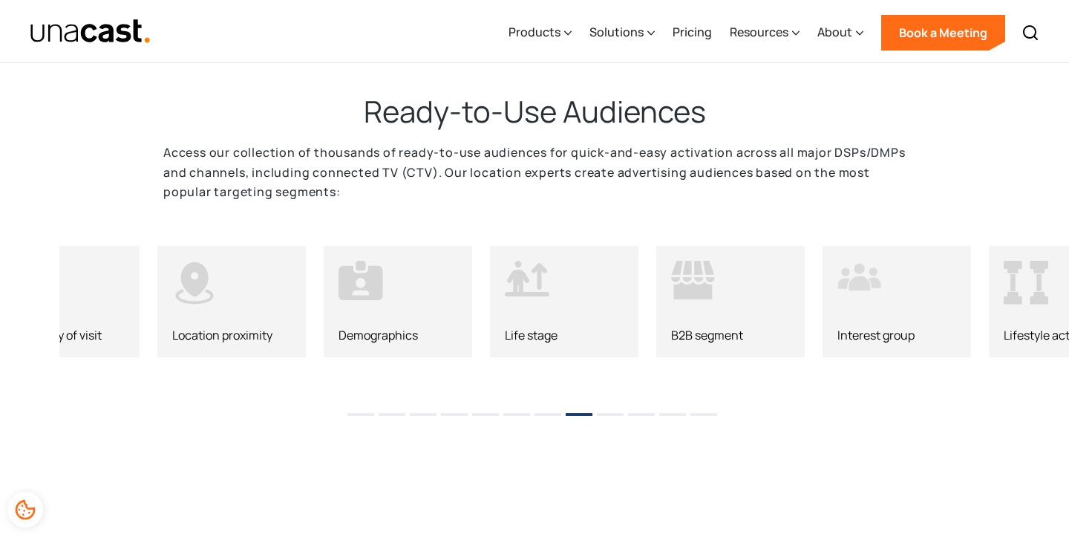
click at [611, 415] on li "9" at bounding box center [610, 409] width 27 height 22
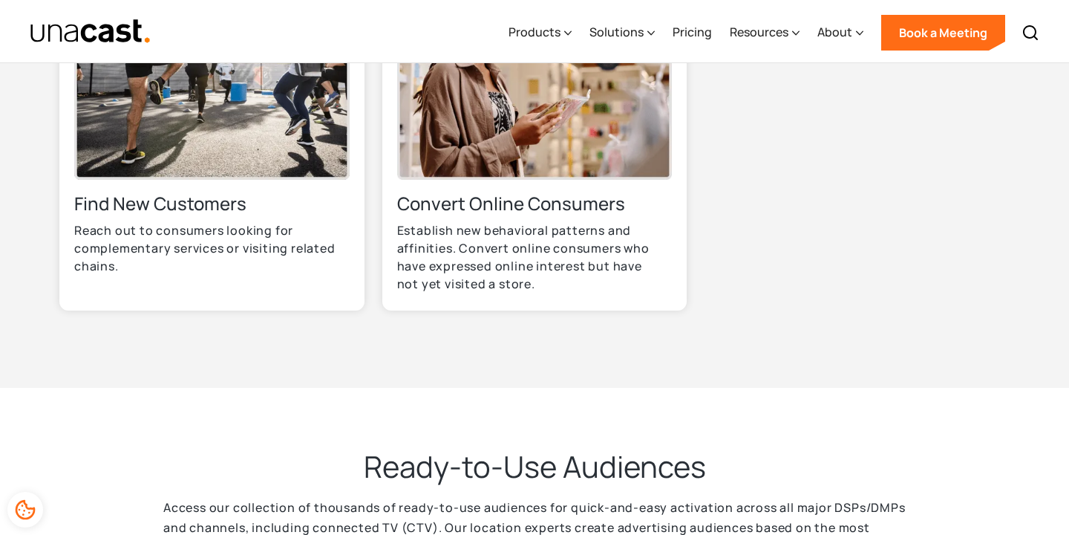
scroll to position [1519, 0]
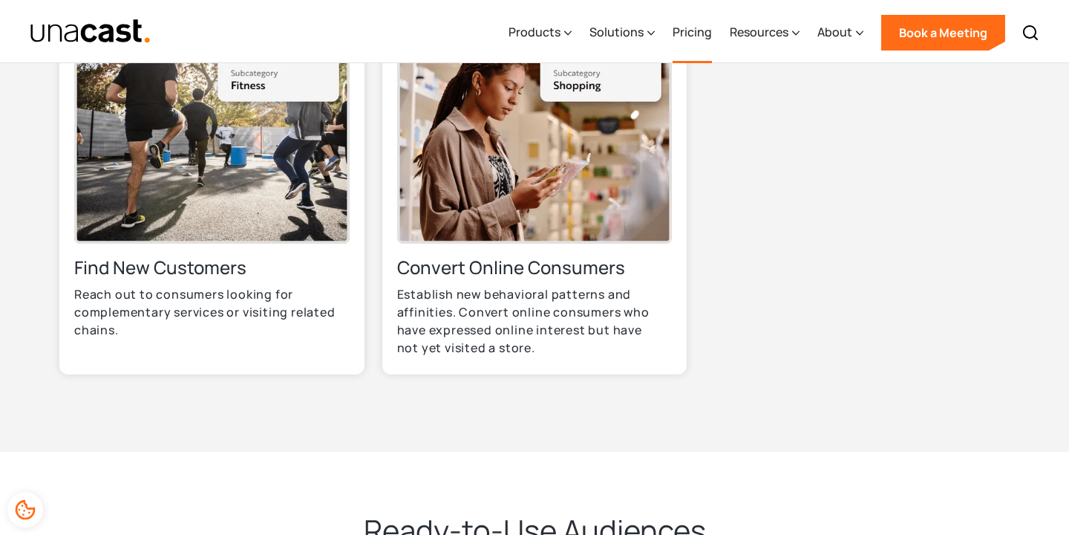
click at [700, 29] on link "Pricing" at bounding box center [692, 32] width 39 height 61
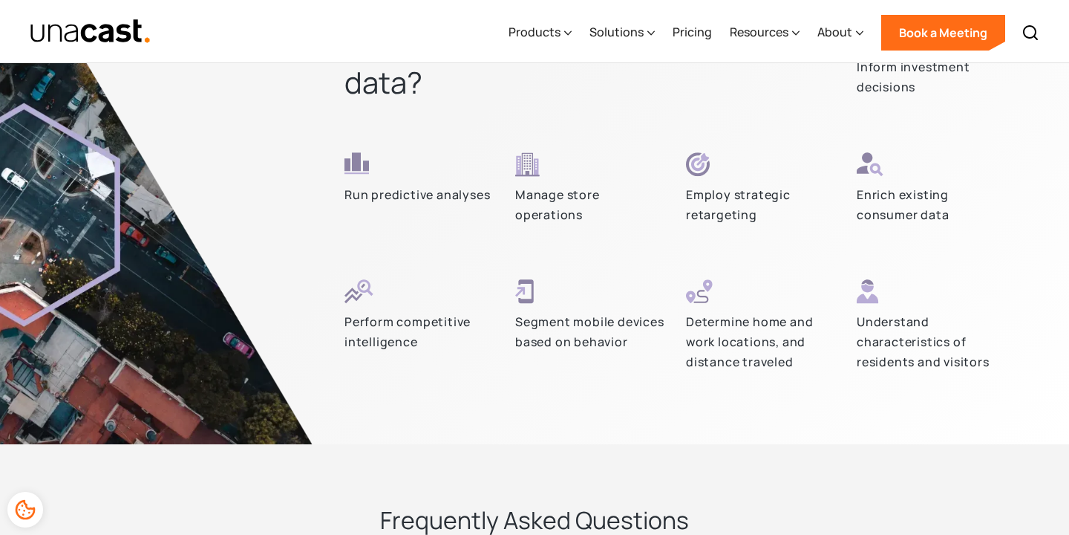
scroll to position [4330, 0]
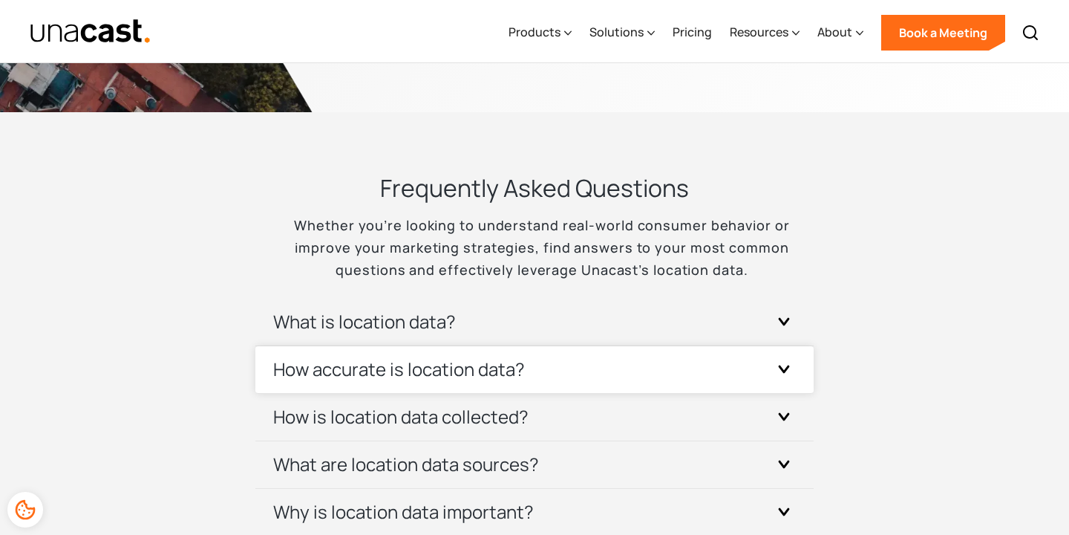
click at [535, 367] on div "How accurate is location data?" at bounding box center [534, 369] width 523 height 47
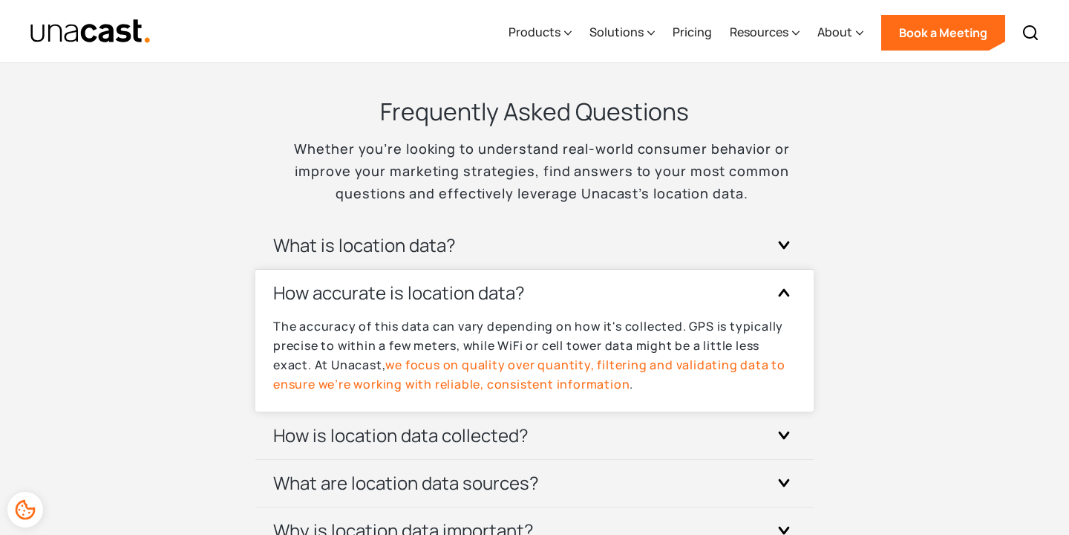
scroll to position [4407, 0]
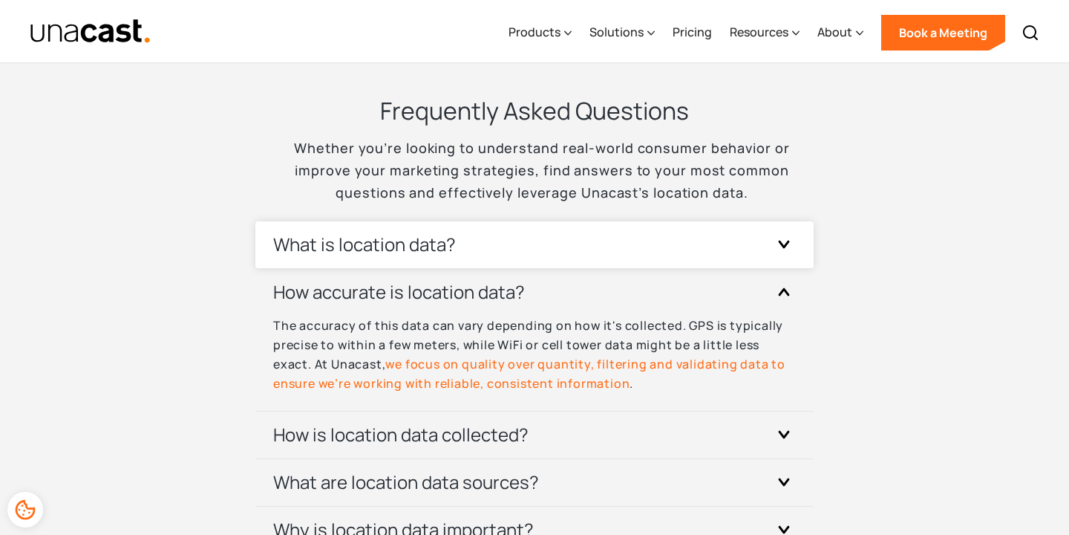
click at [524, 243] on div "What is location data?" at bounding box center [534, 244] width 523 height 47
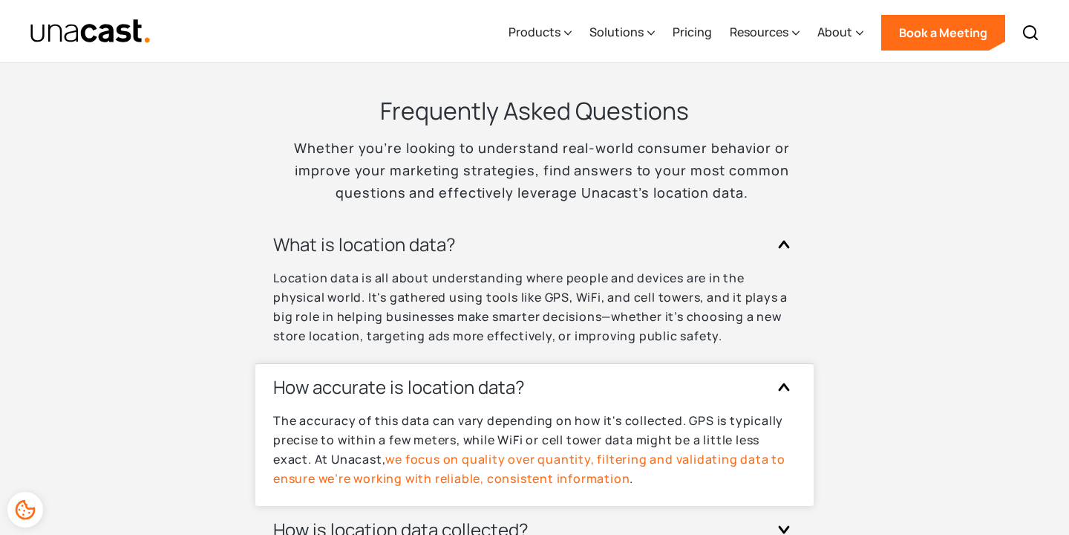
click at [524, 386] on h3 "How accurate is location data?" at bounding box center [399, 387] width 252 height 24
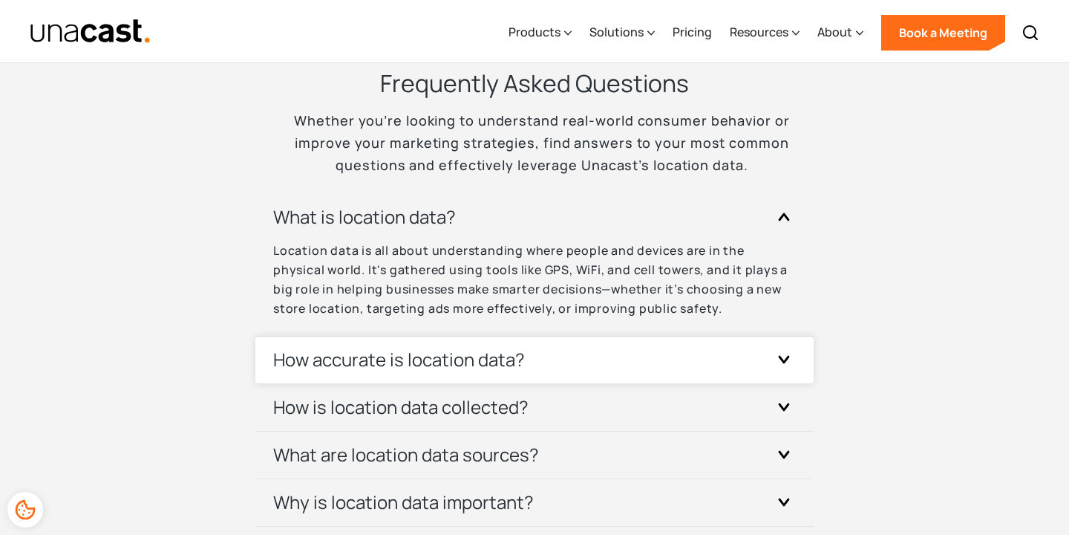
scroll to position [4451, 0]
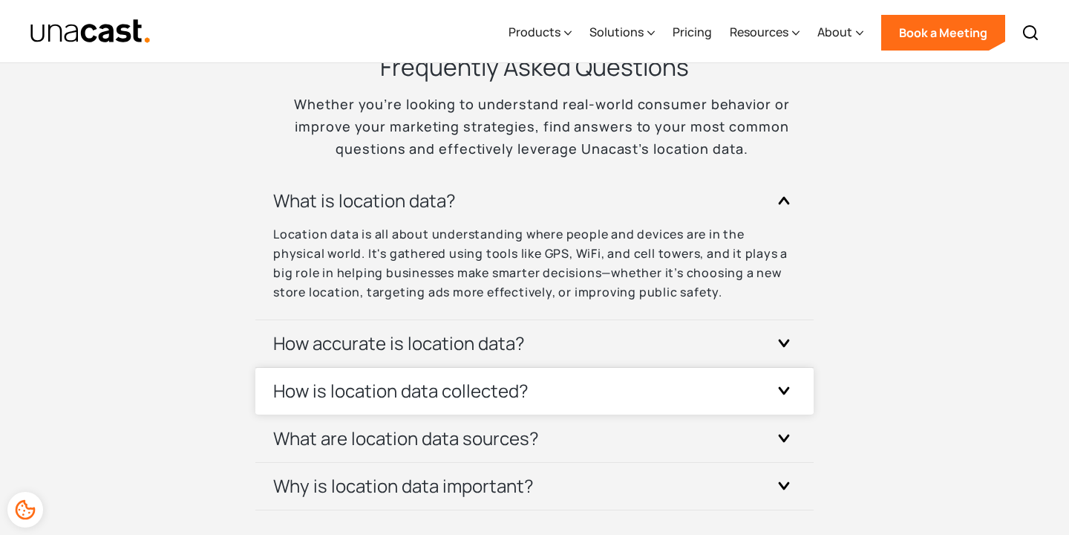
click at [524, 386] on h3 "How is location data collected?" at bounding box center [400, 391] width 255 height 24
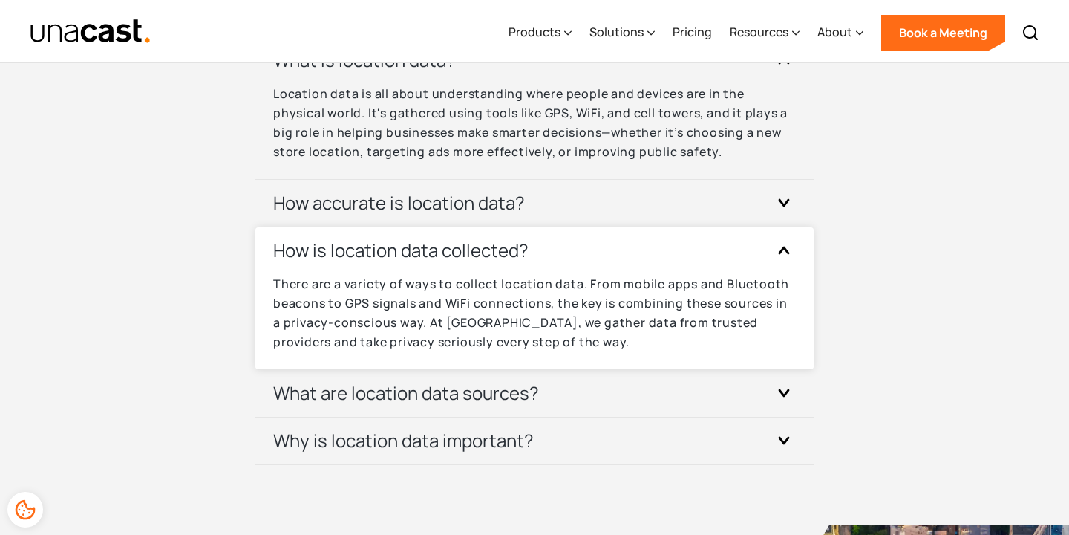
scroll to position [4594, 0]
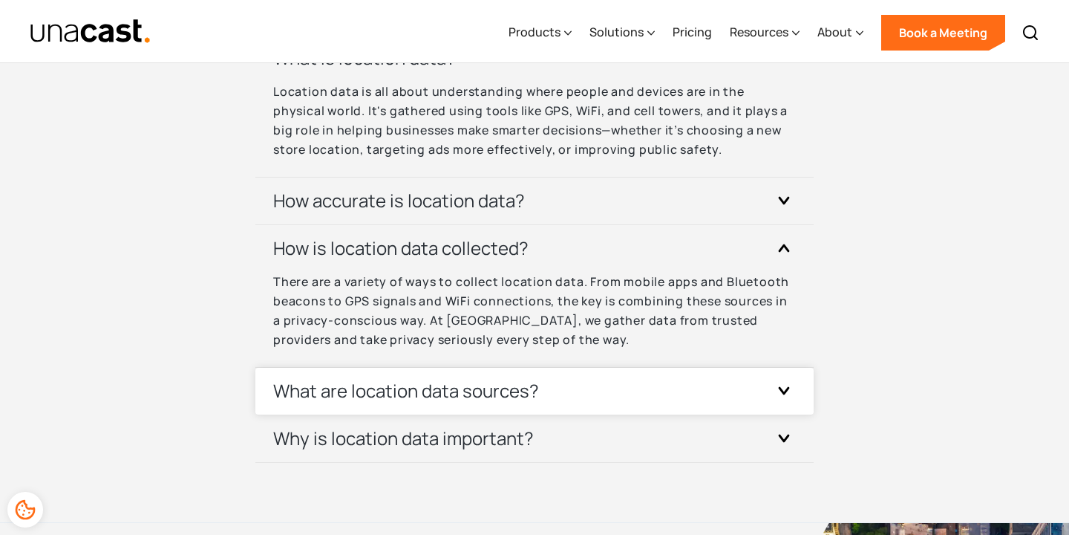
click at [524, 387] on h3 "What are location data sources?" at bounding box center [406, 391] width 266 height 24
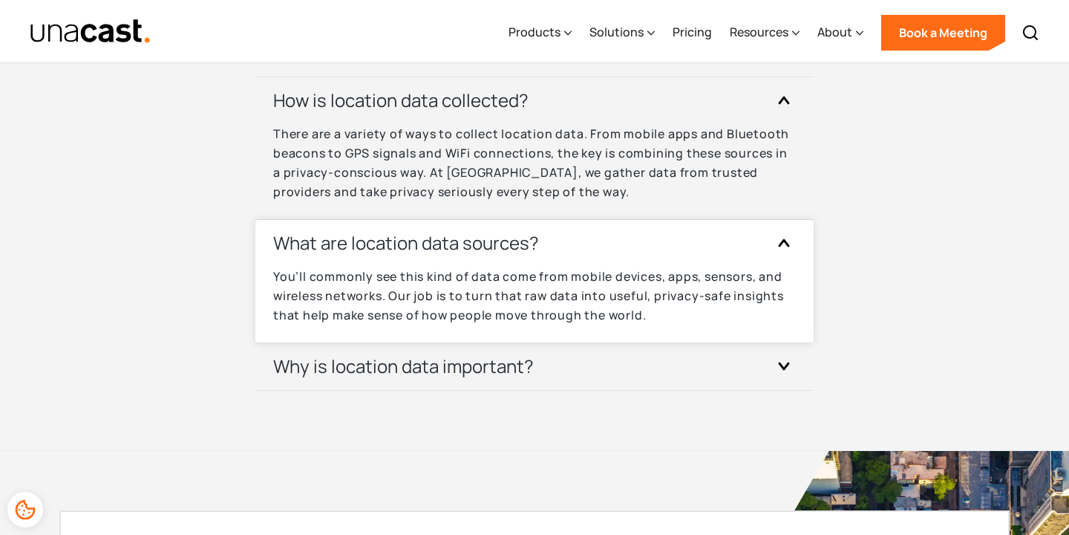
scroll to position [4745, 0]
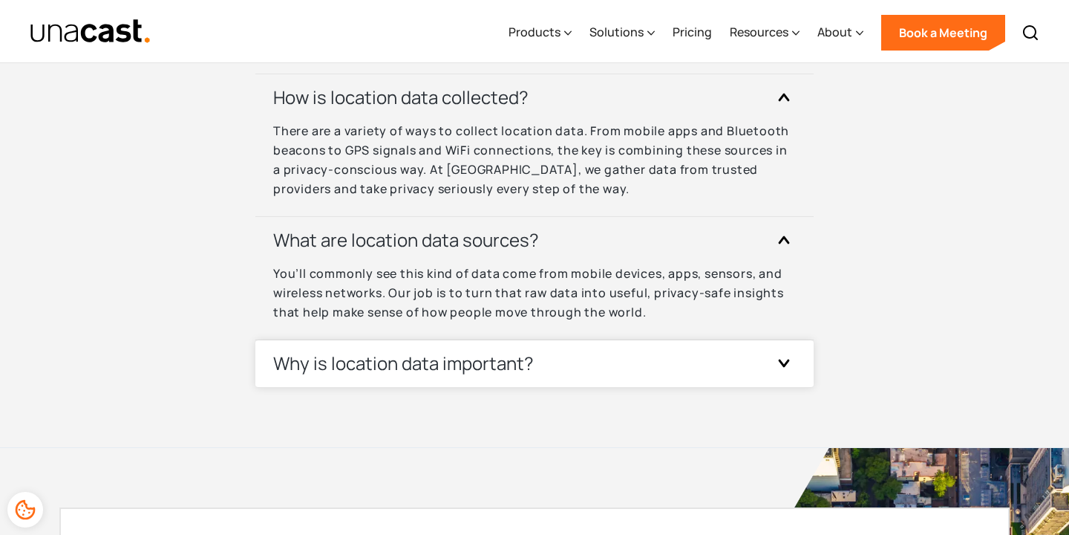
click at [521, 361] on h3 "Why is location data important?" at bounding box center [403, 363] width 261 height 24
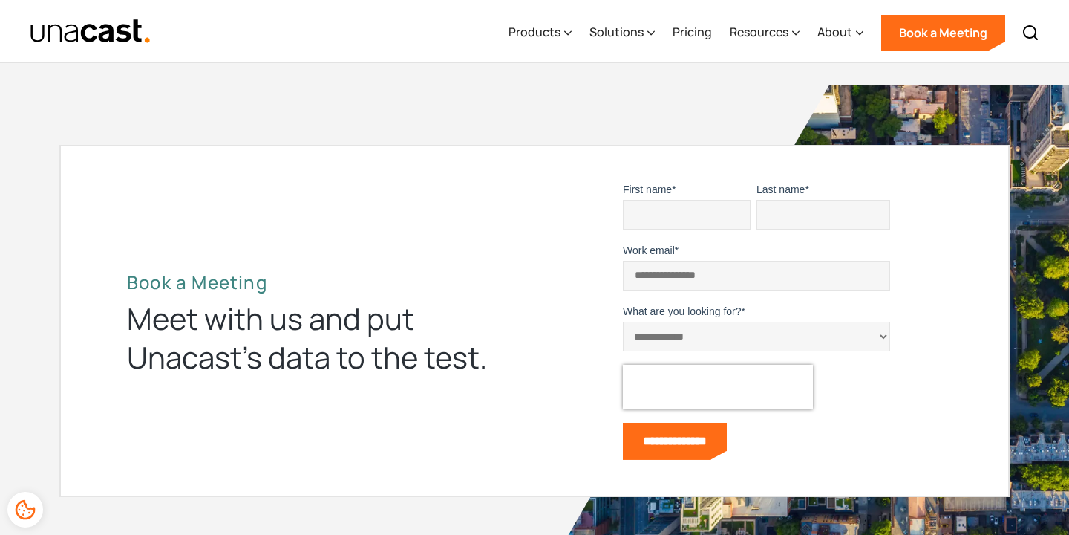
scroll to position [5203, 0]
click at [665, 209] on input "First name *" at bounding box center [687, 214] width 128 height 30
type input "*******"
click at [801, 224] on input "Last name *" at bounding box center [824, 214] width 134 height 30
type input "*****"
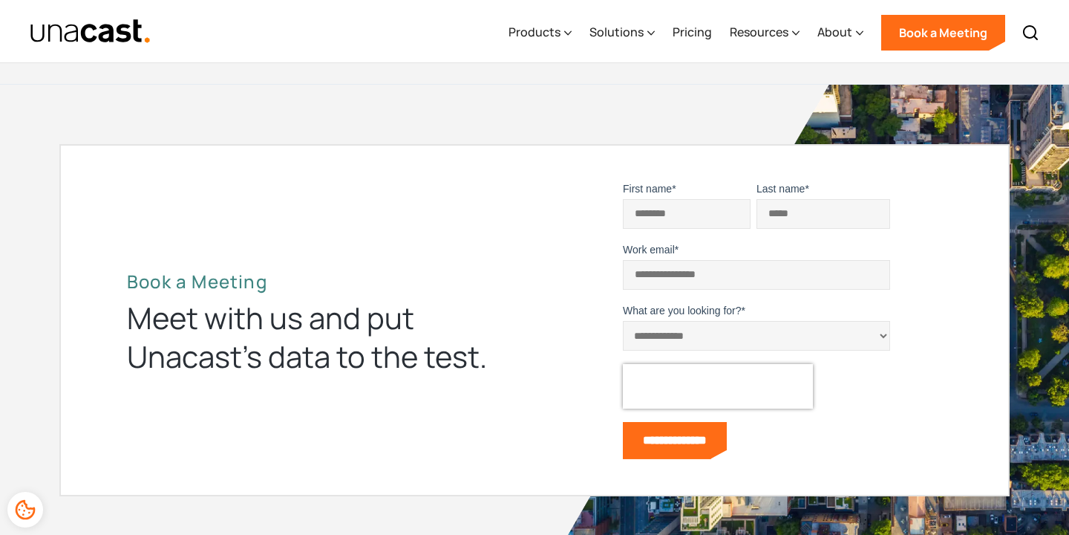
click at [630, 283] on input "Work email *" at bounding box center [756, 275] width 267 height 30
click at [708, 278] on input "Work email *" at bounding box center [756, 275] width 267 height 30
type input "**********"
click at [688, 339] on select "**********" at bounding box center [756, 336] width 267 height 30
select select "**********"
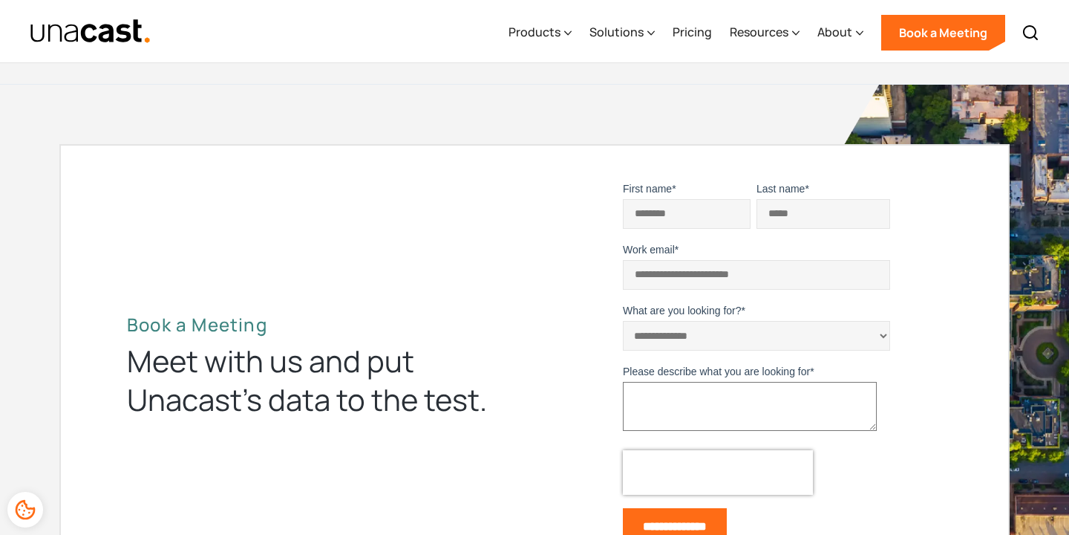
click at [593, 407] on div "**********" at bounding box center [749, 366] width 429 height 370
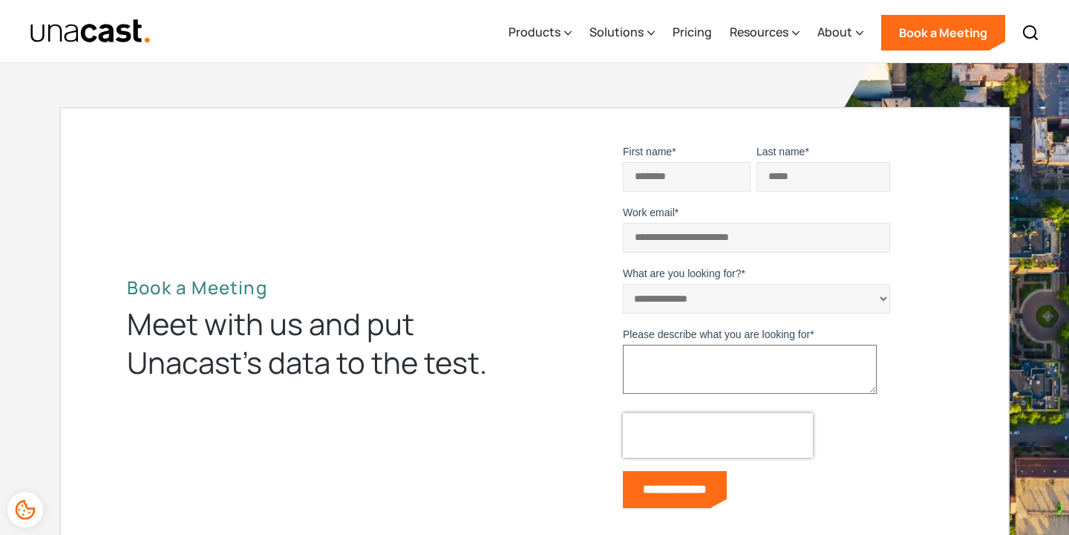
scroll to position [5241, 0]
click at [669, 369] on textarea "Please describe what you are looking for *" at bounding box center [750, 368] width 254 height 49
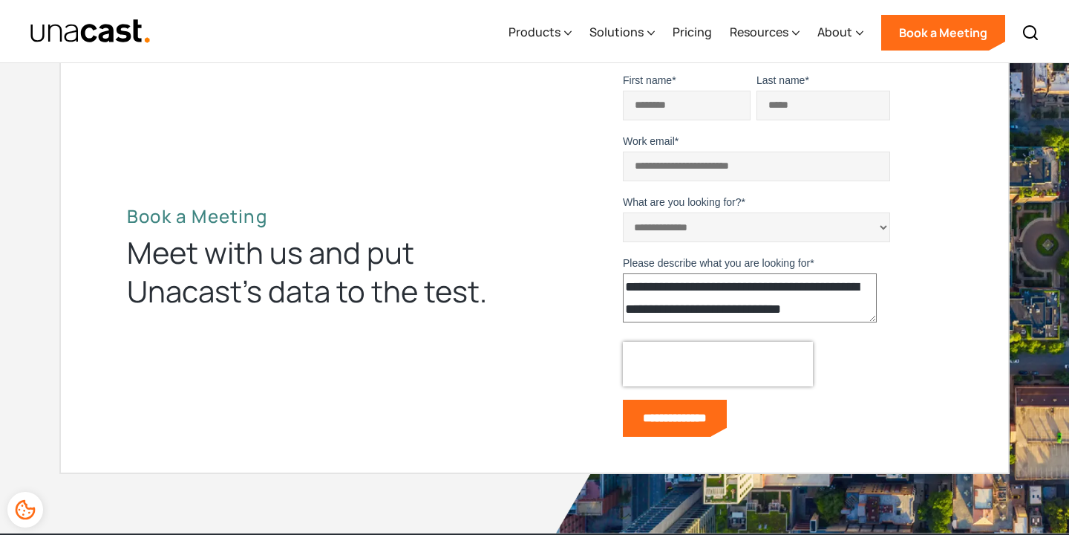
scroll to position [5316, 0]
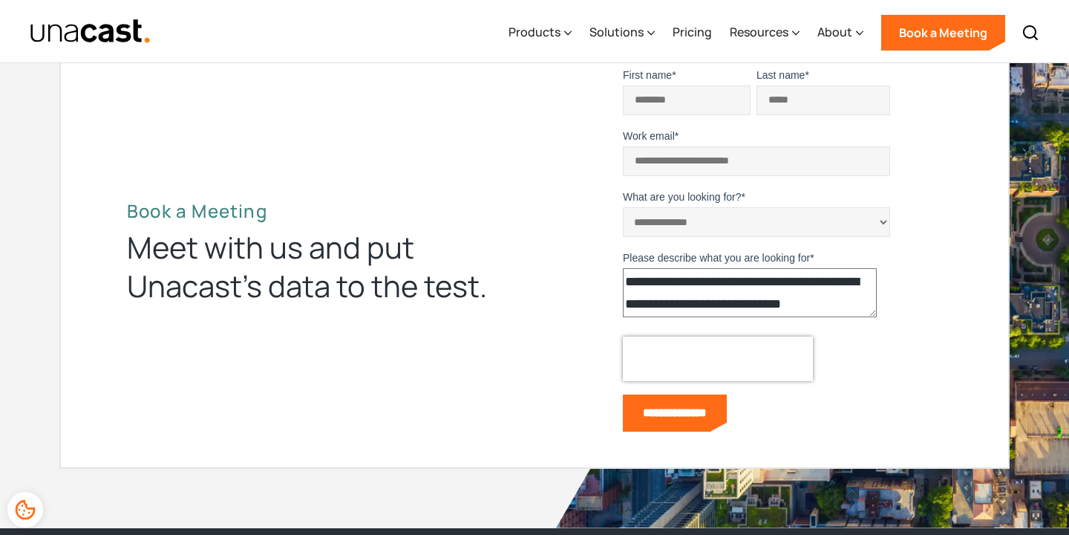
type textarea "**********"
click at [673, 416] on input "**********" at bounding box center [675, 412] width 104 height 37
